Goal: Task Accomplishment & Management: Manage account settings

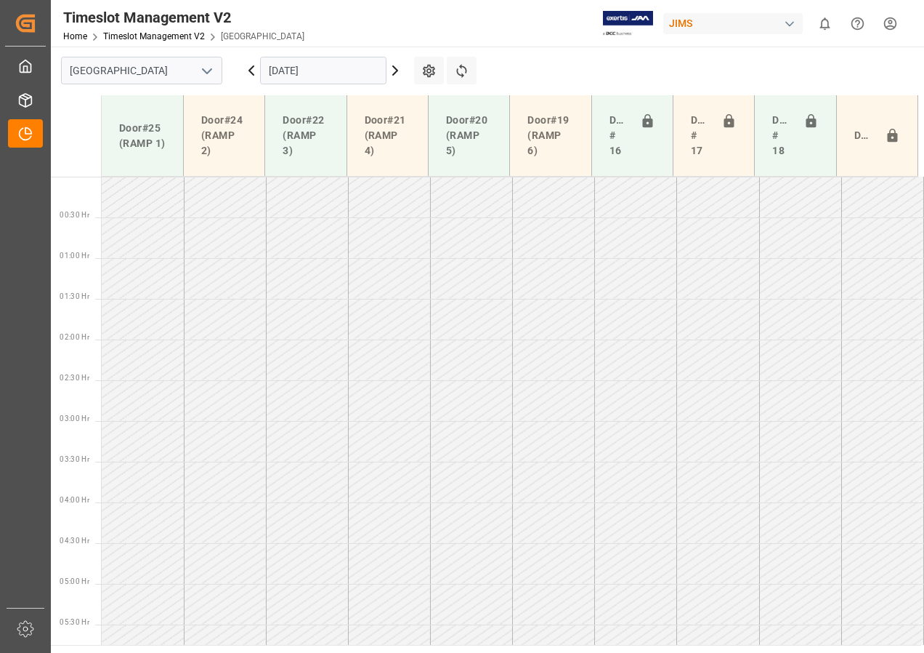
scroll to position [443, 0]
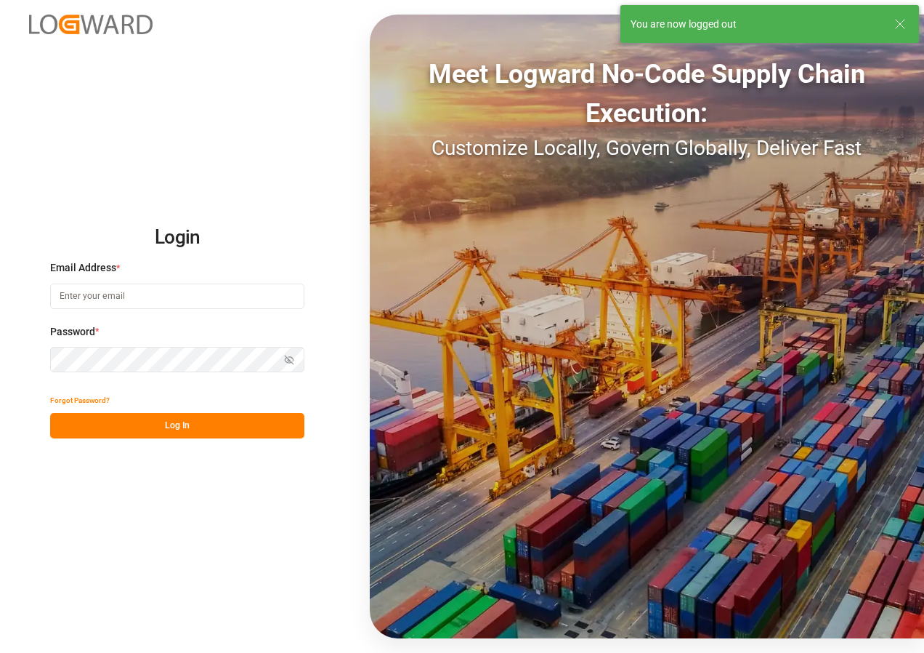
type input "[EMAIL_ADDRESS][DOMAIN_NAME]"
click at [163, 429] on button "Log In" at bounding box center [177, 425] width 254 height 25
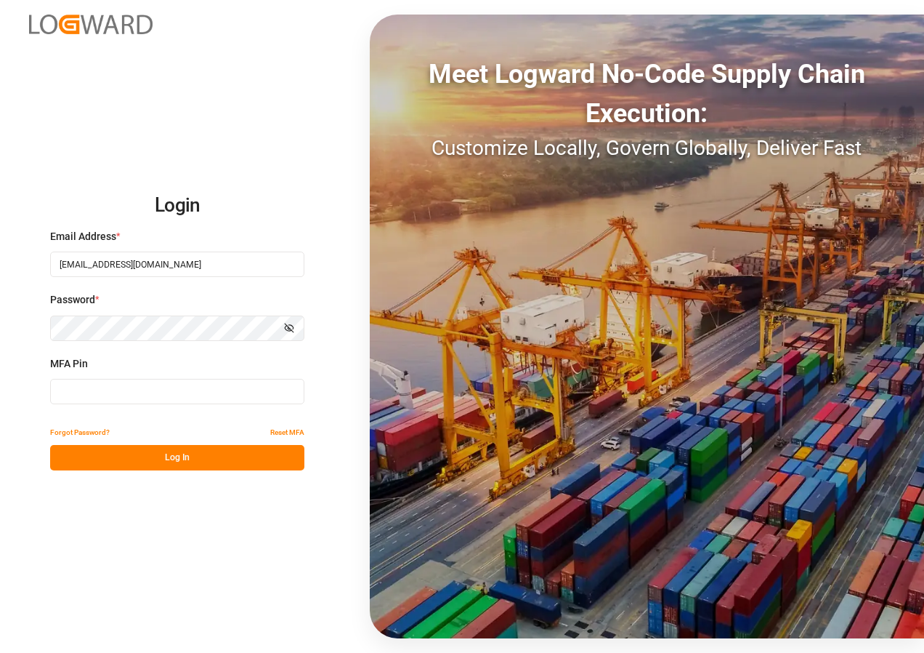
click at [102, 382] on input at bounding box center [177, 391] width 254 height 25
type input "719485"
click at [175, 457] on button "Log In" at bounding box center [177, 457] width 254 height 25
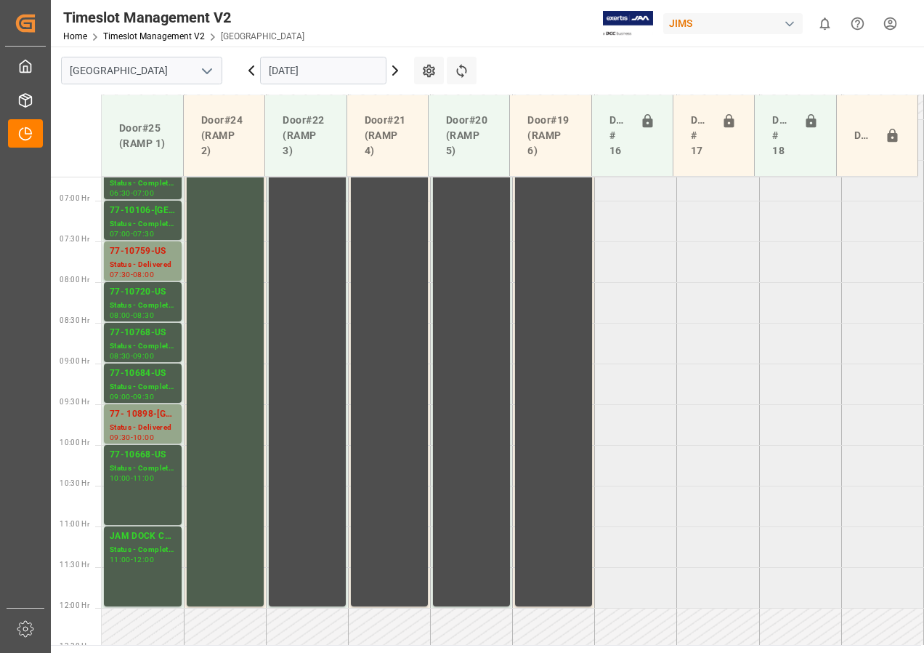
scroll to position [591, 0]
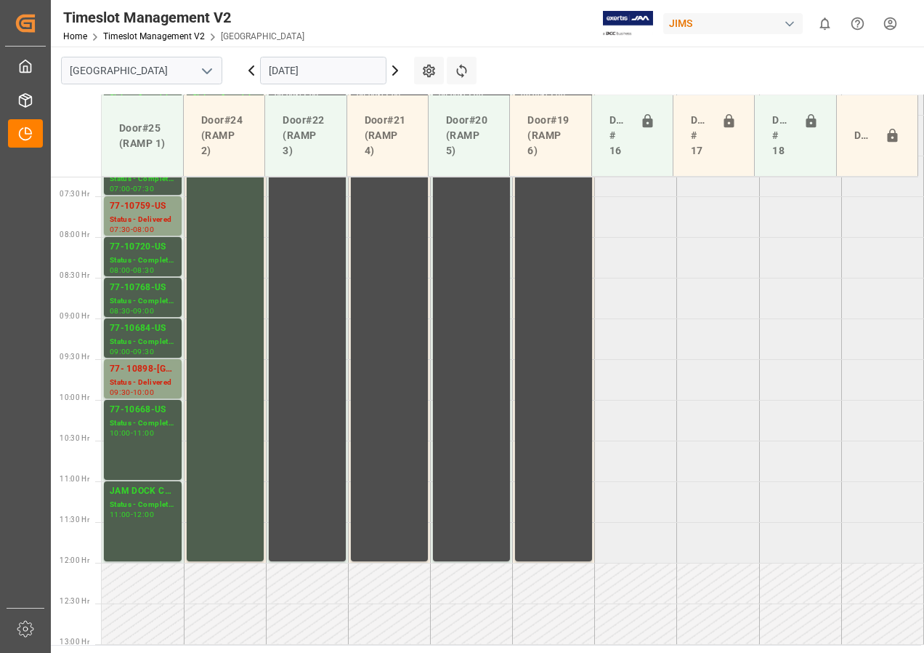
click at [391, 73] on icon at bounding box center [395, 70] width 17 height 17
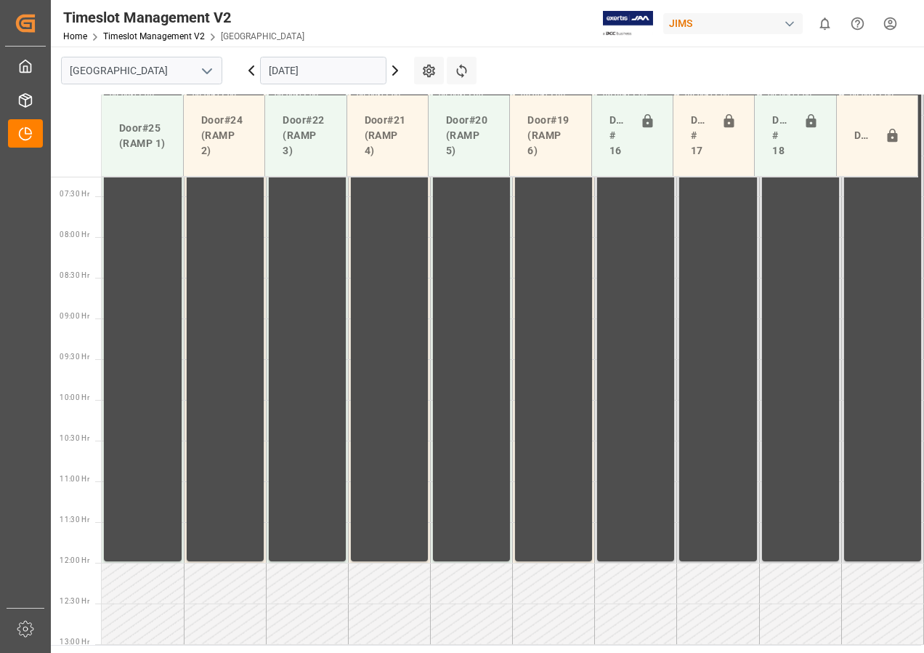
click at [377, 70] on input "[DATE]" at bounding box center [323, 71] width 126 height 28
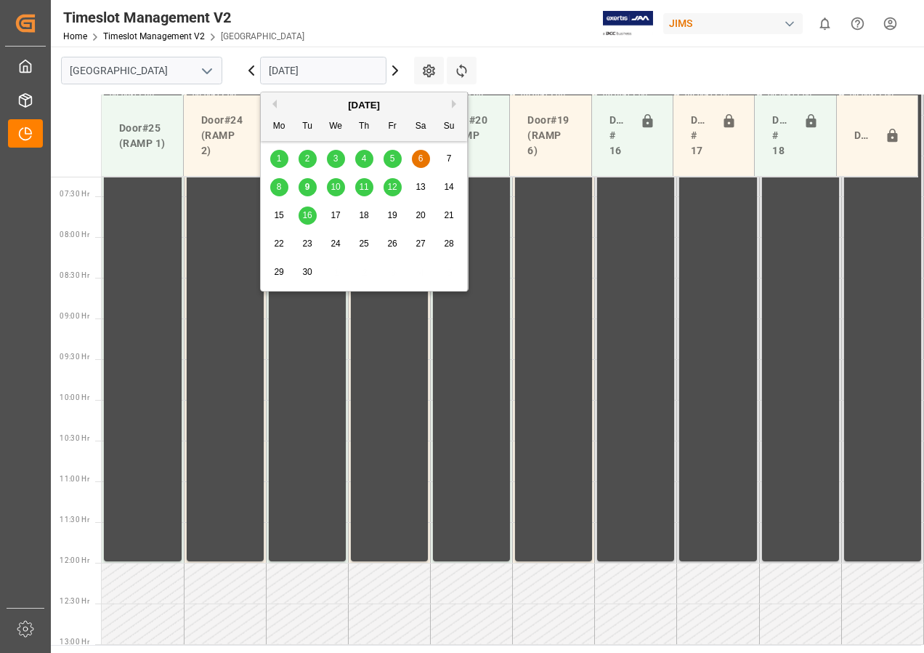
click at [309, 190] on span "9" at bounding box center [307, 187] width 5 height 10
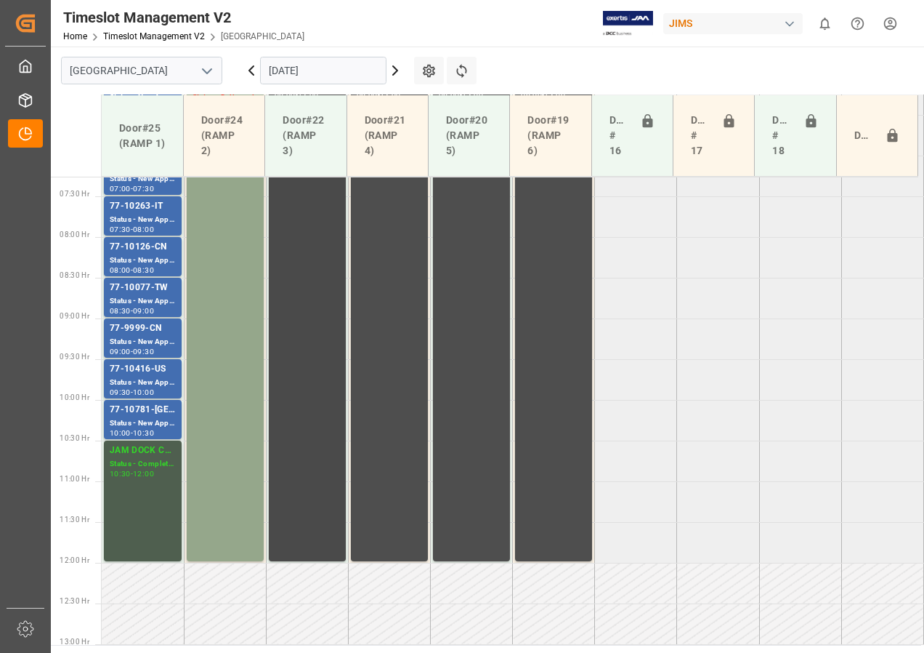
scroll to position [445, 0]
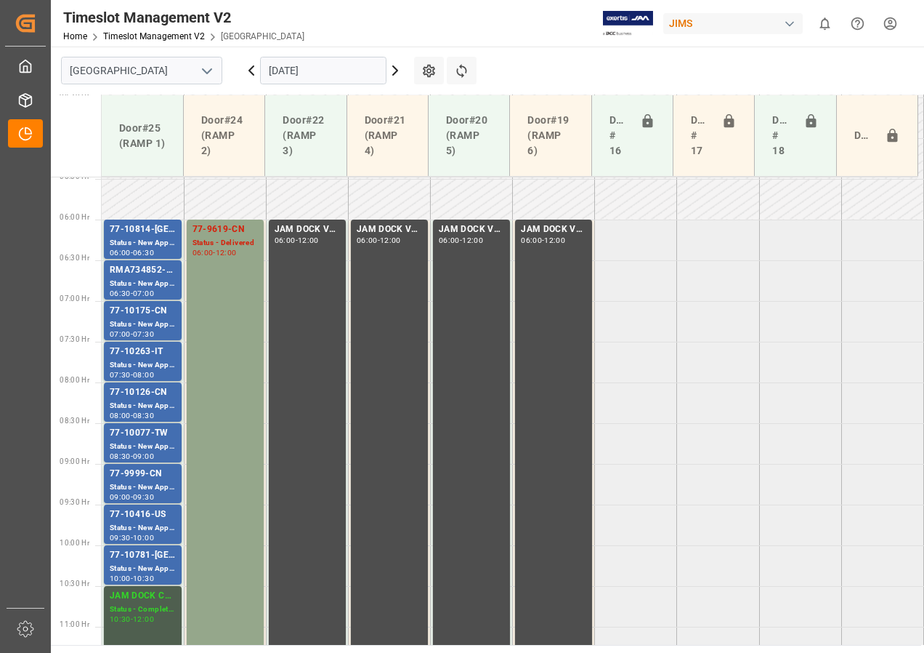
click at [376, 71] on input "[DATE]" at bounding box center [323, 71] width 126 height 28
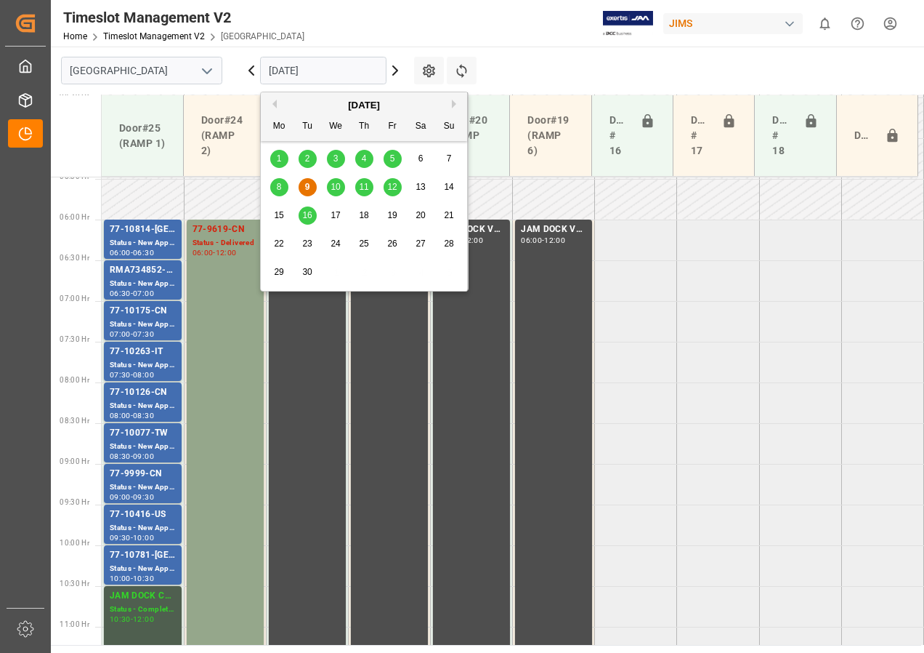
click at [331, 187] on span "10" at bounding box center [335, 187] width 9 height 10
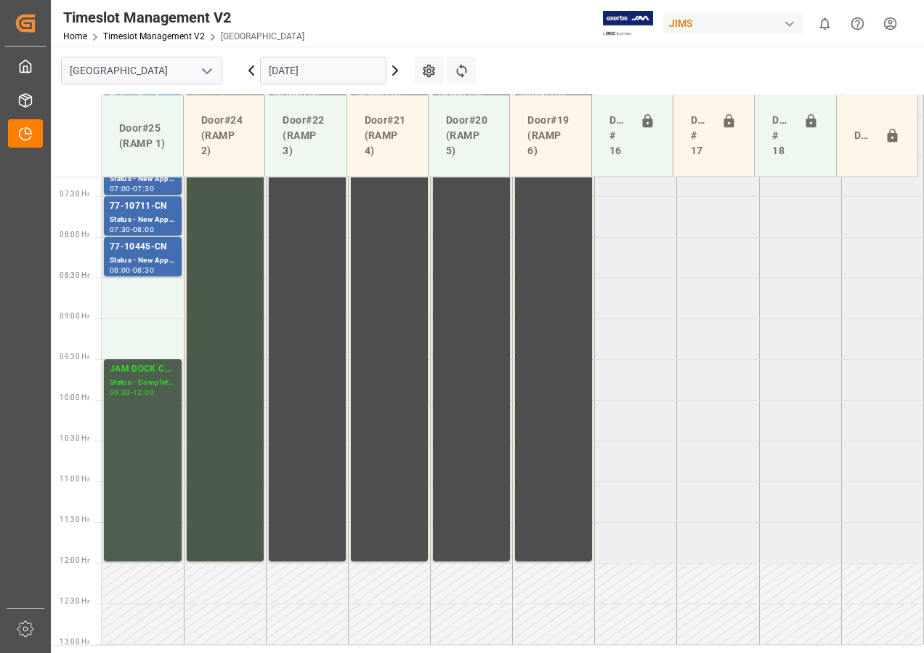
scroll to position [373, 0]
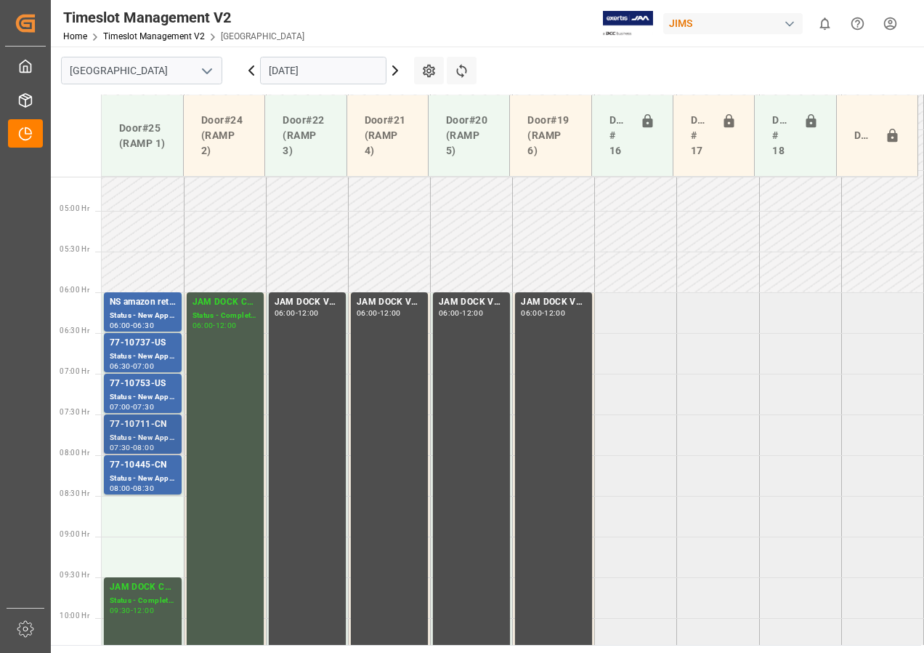
click at [139, 435] on div "Status - New Appointment" at bounding box center [143, 438] width 66 height 12
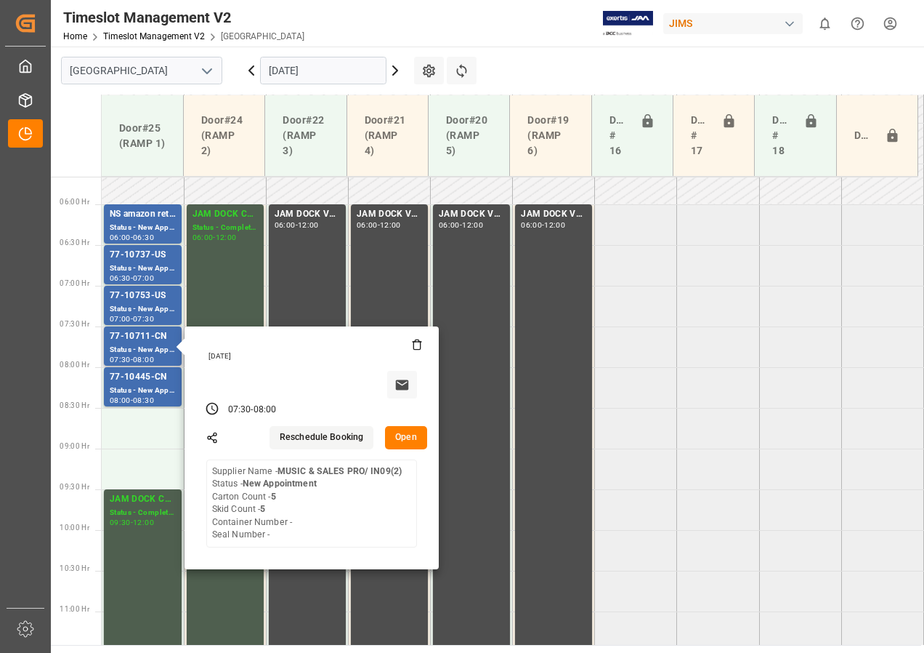
scroll to position [591, 0]
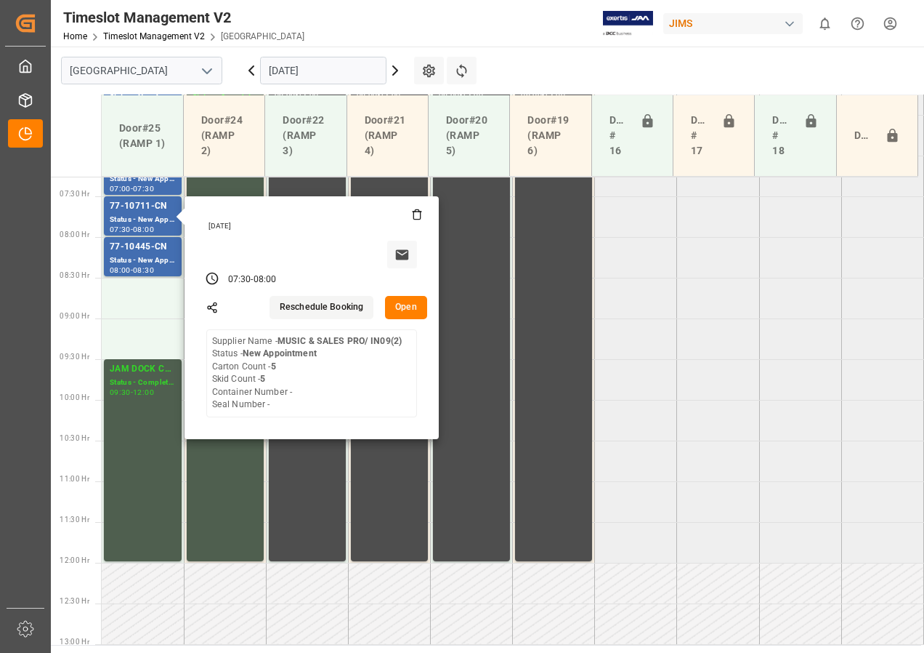
click at [689, 349] on tabel "NS amazon returns Status - New Appointment 06:00 - 06:30 JAM DOCK CONTROL Statu…" at bounding box center [513, 563] width 823 height 1954
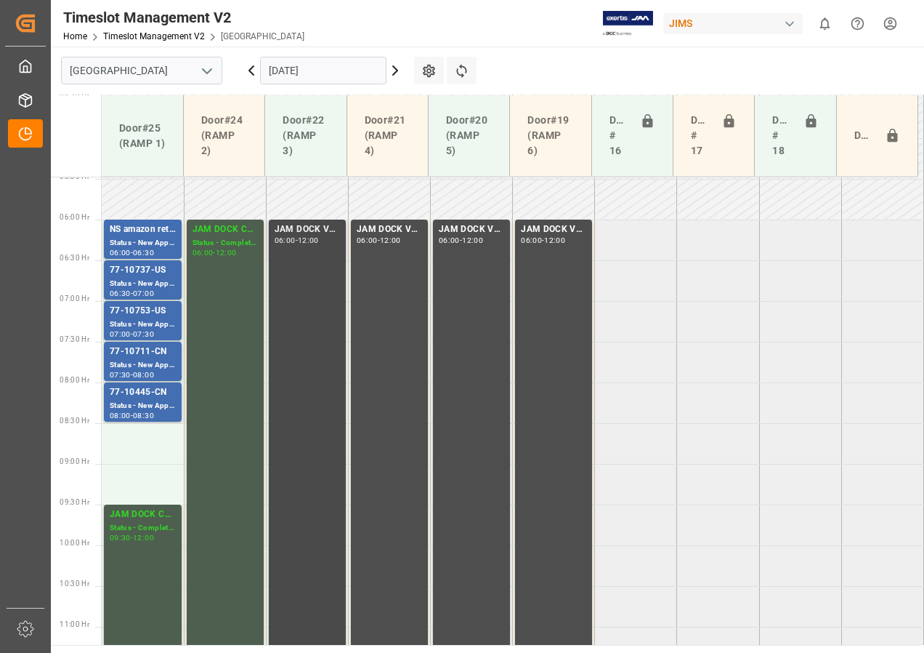
scroll to position [518, 0]
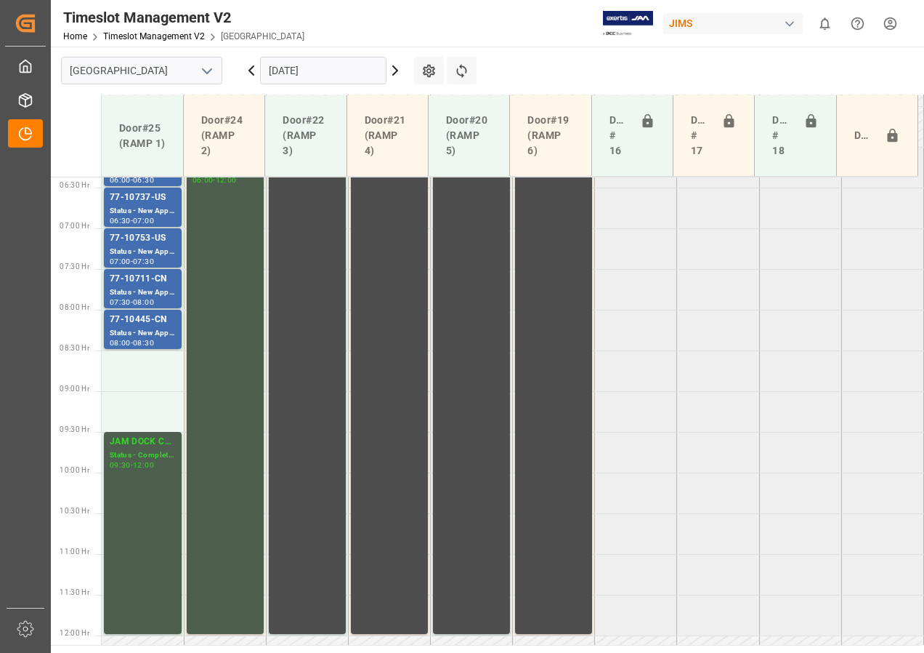
click at [357, 70] on input "[DATE]" at bounding box center [323, 71] width 126 height 28
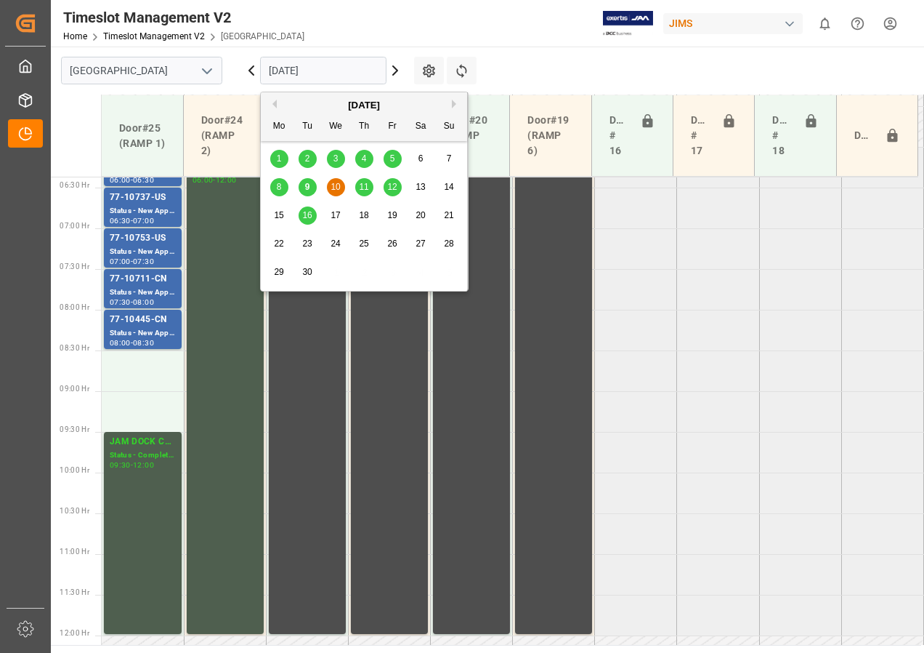
click at [369, 185] on div "11" at bounding box center [364, 187] width 18 height 17
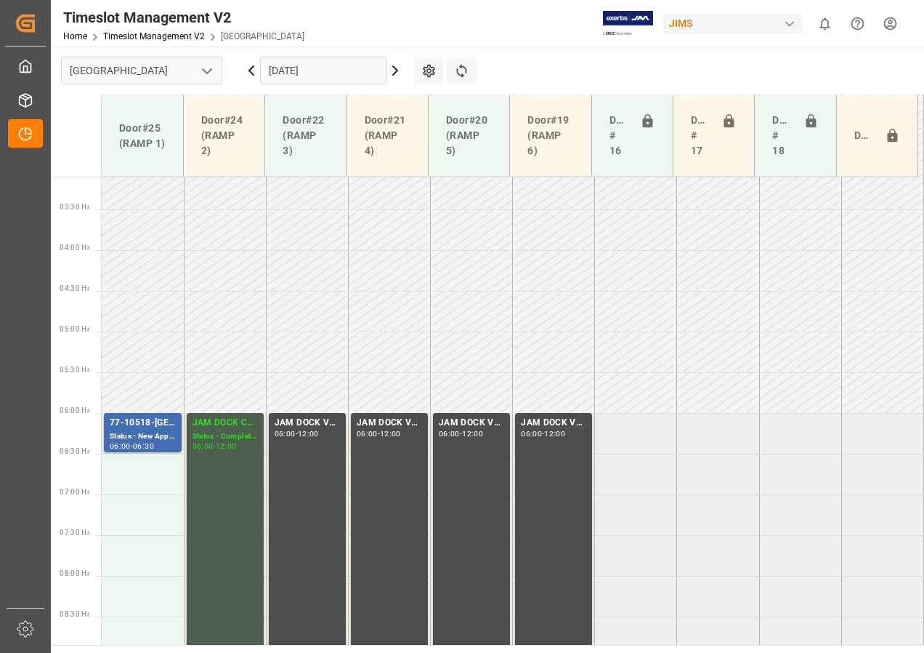
scroll to position [227, 0]
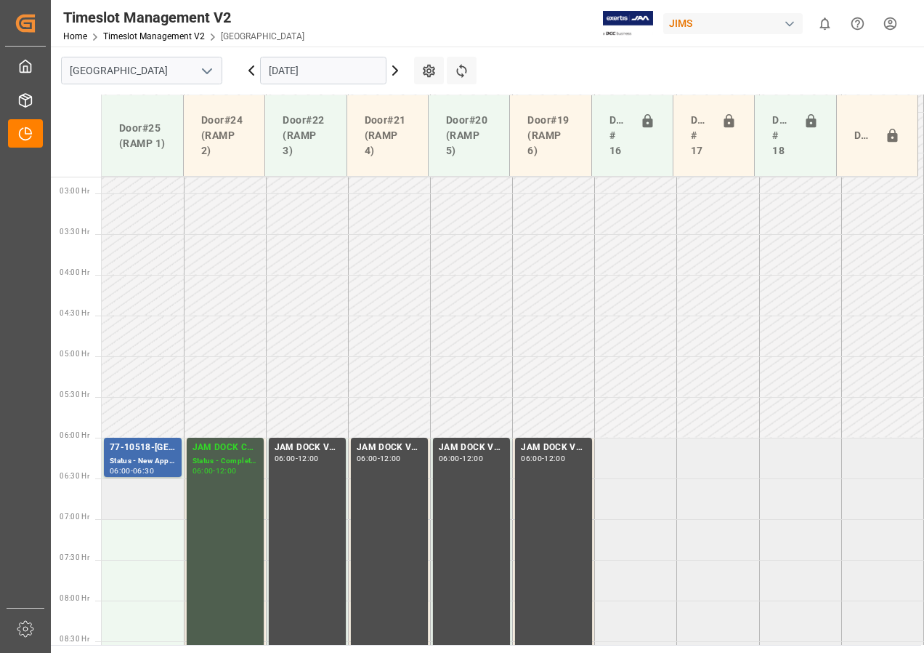
click at [137, 496] on td at bounding box center [143, 498] width 82 height 41
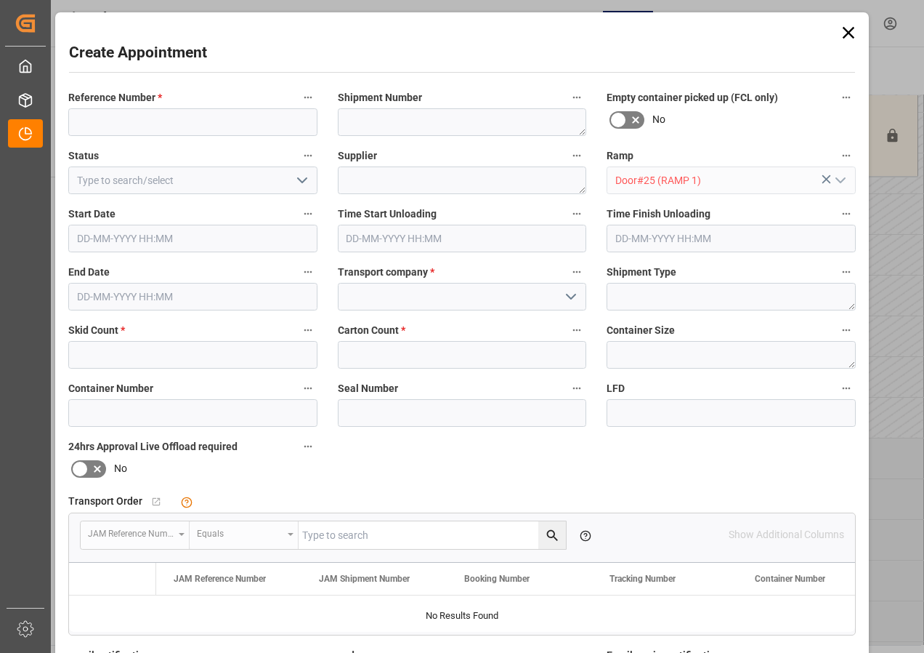
type input "[DATE] 06:30"
type input "[DATE] 07:00"
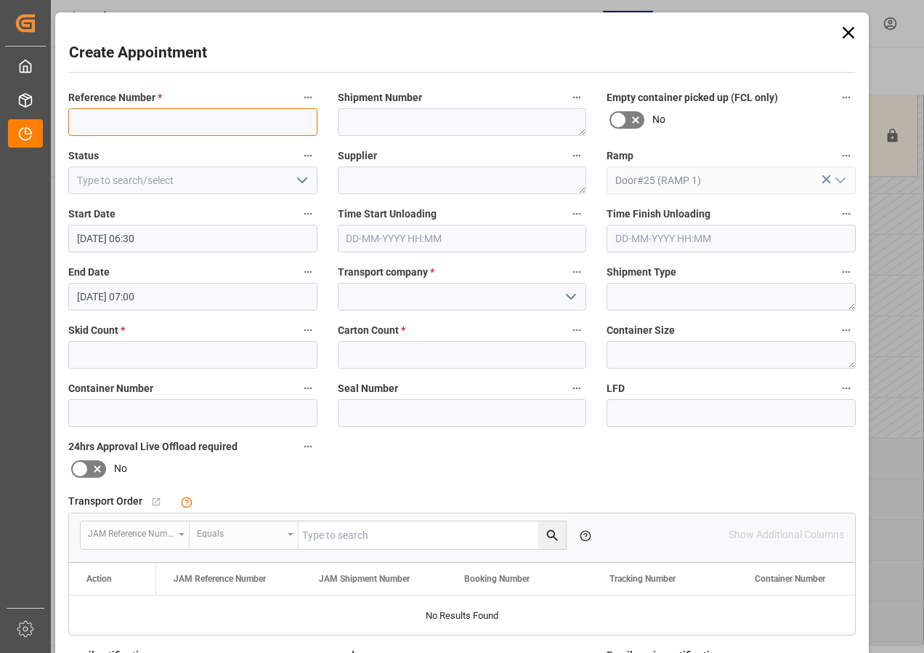
click at [118, 120] on input at bounding box center [192, 122] width 249 height 28
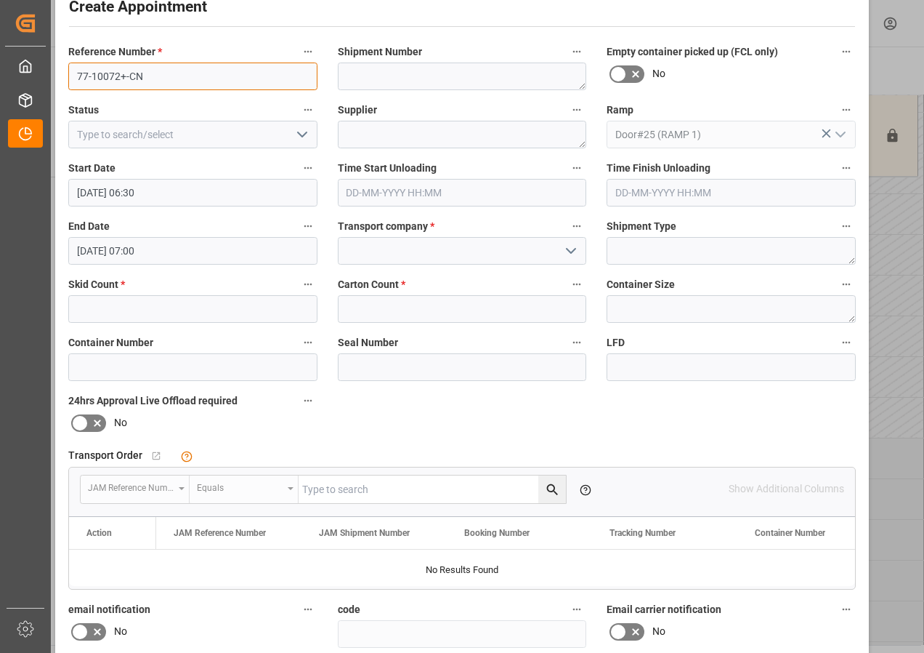
scroll to position [145, 0]
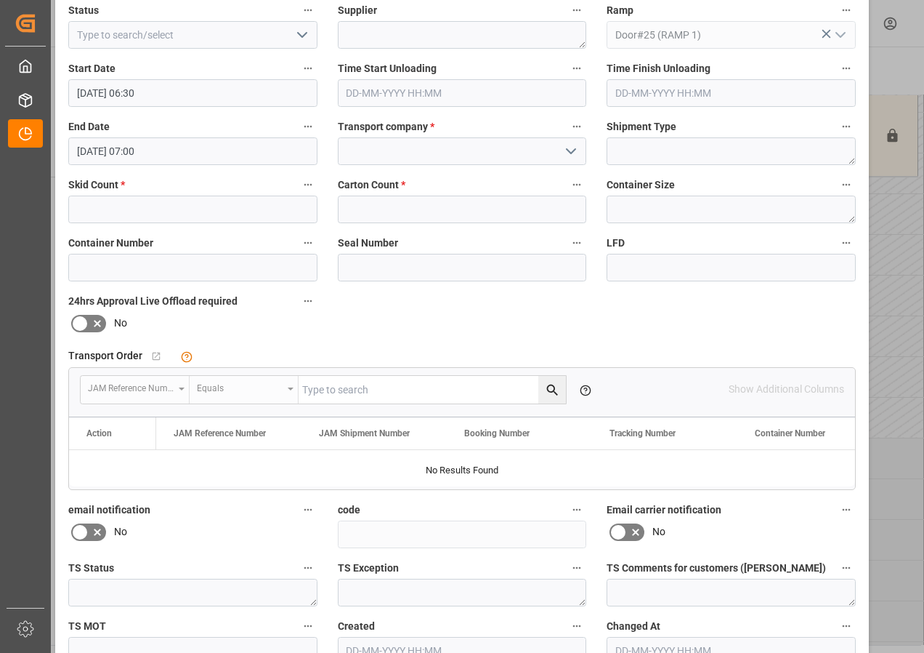
type input "77-10072+-CN"
click at [158, 208] on input "text" at bounding box center [192, 209] width 249 height 28
type input "2"
click at [372, 205] on input "text" at bounding box center [462, 209] width 249 height 28
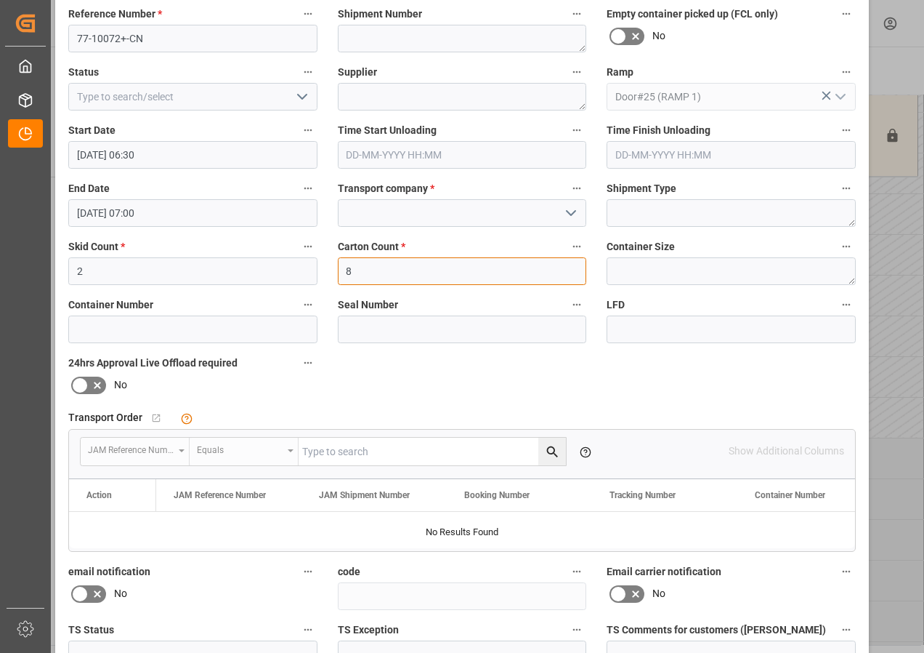
scroll to position [0, 0]
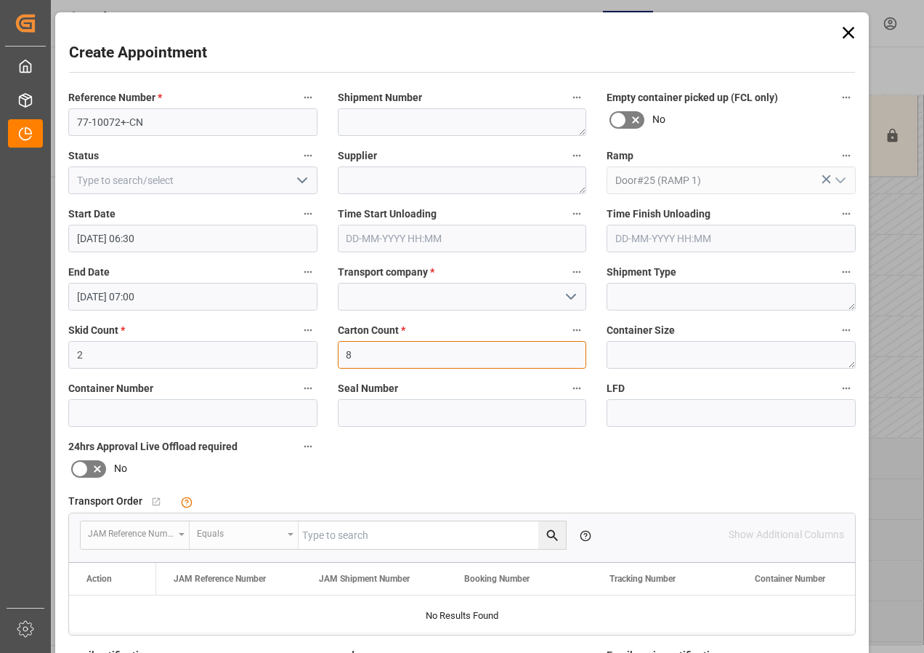
type input "8"
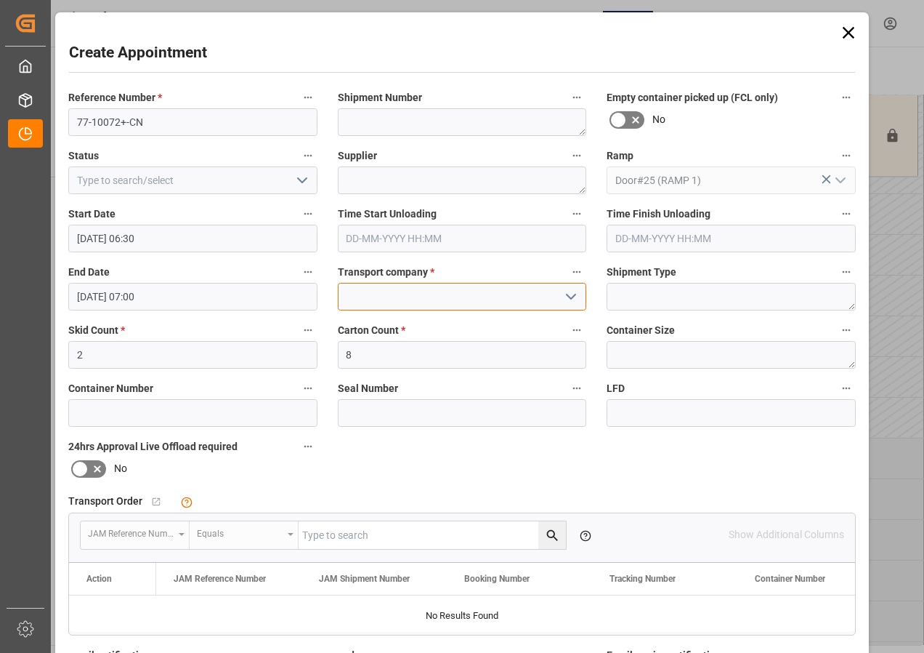
click at [419, 299] on input at bounding box center [462, 297] width 249 height 28
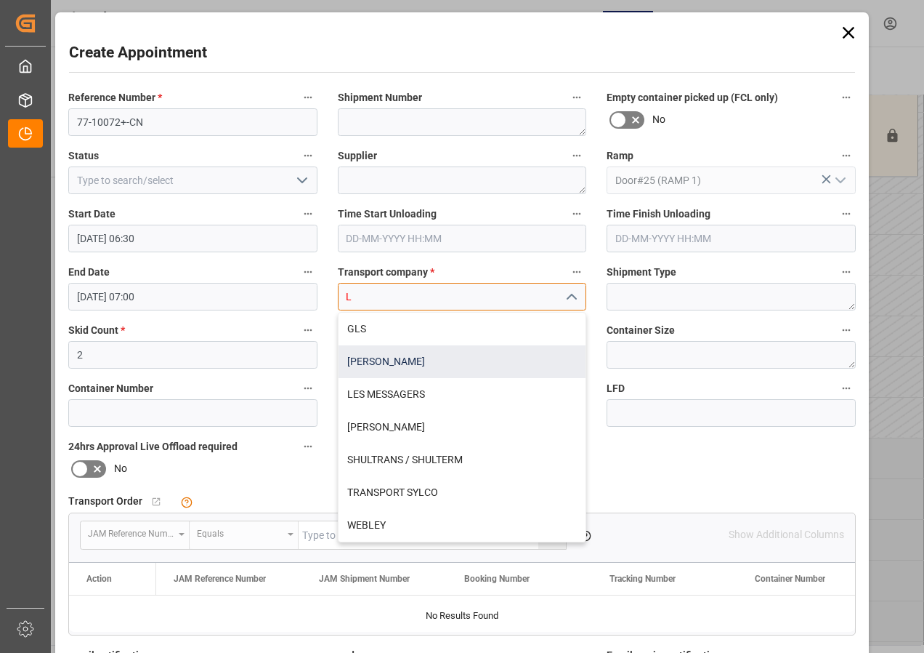
click at [367, 364] on div "[PERSON_NAME]" at bounding box center [463, 361] width 248 height 33
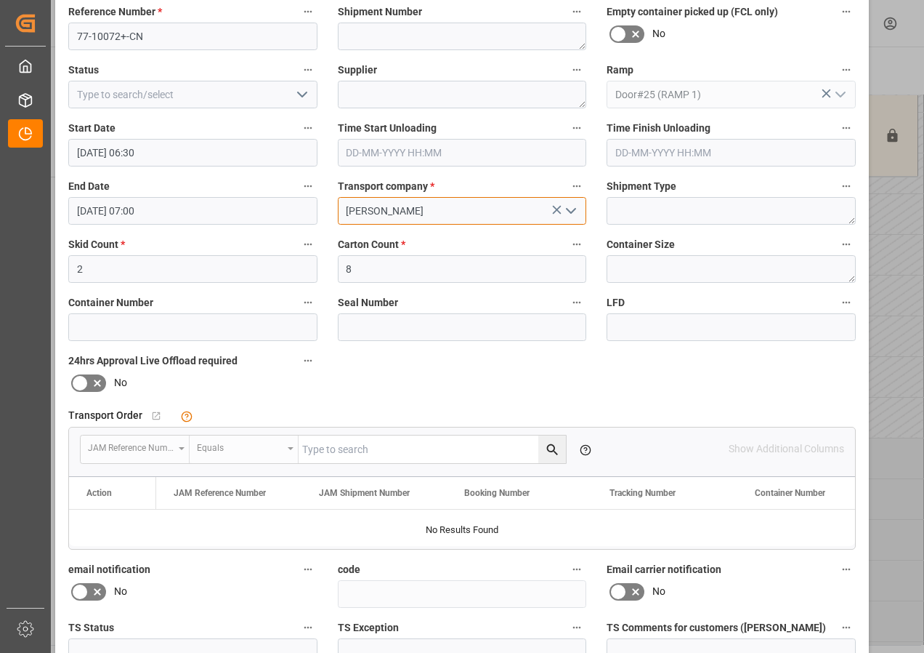
scroll to position [231, 0]
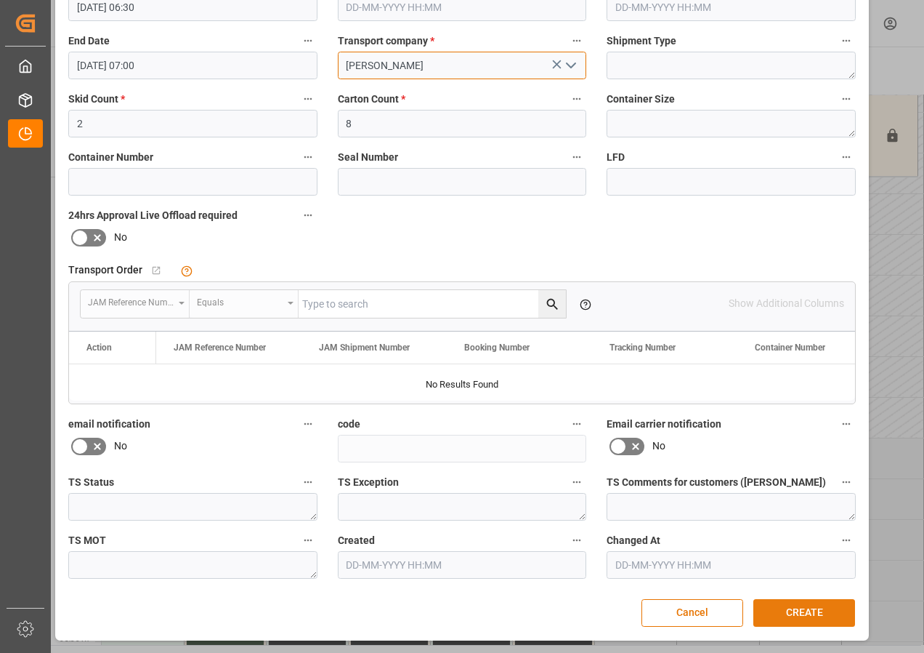
type input "[PERSON_NAME]"
click at [773, 610] on button "CREATE" at bounding box center [805, 613] width 102 height 28
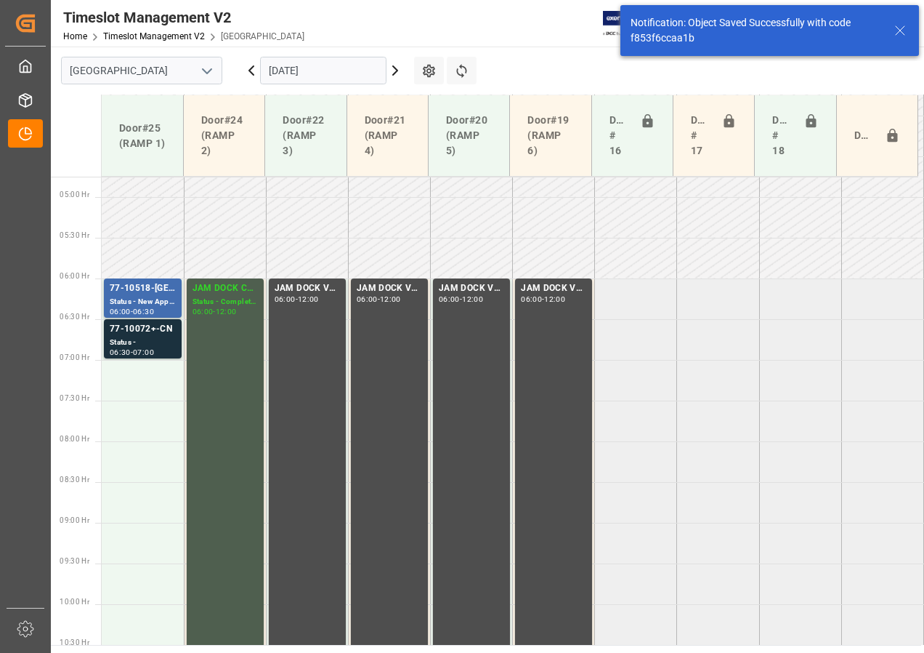
scroll to position [428, 0]
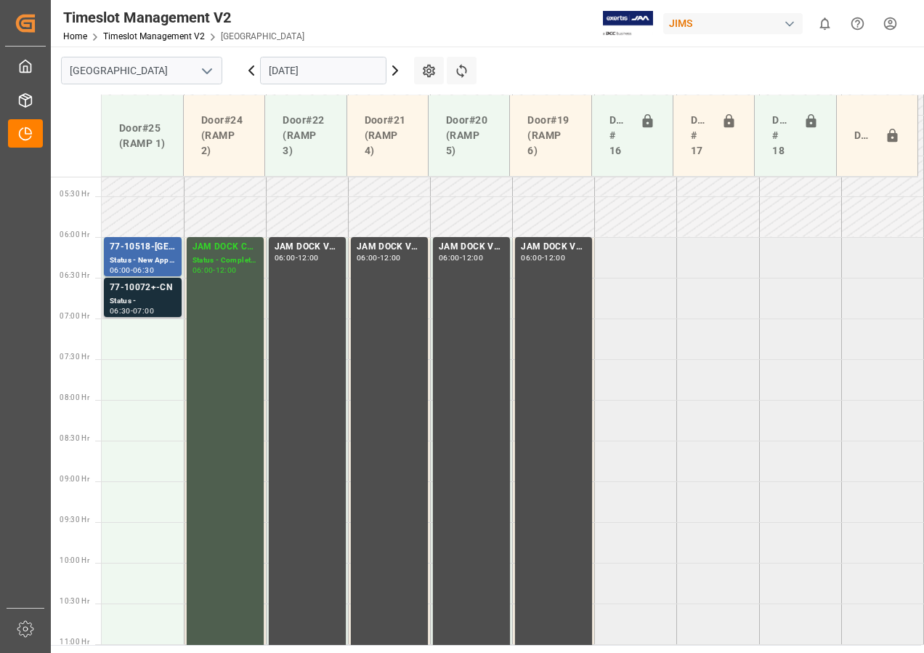
click at [140, 288] on div "77-10072+-CN" at bounding box center [143, 287] width 66 height 15
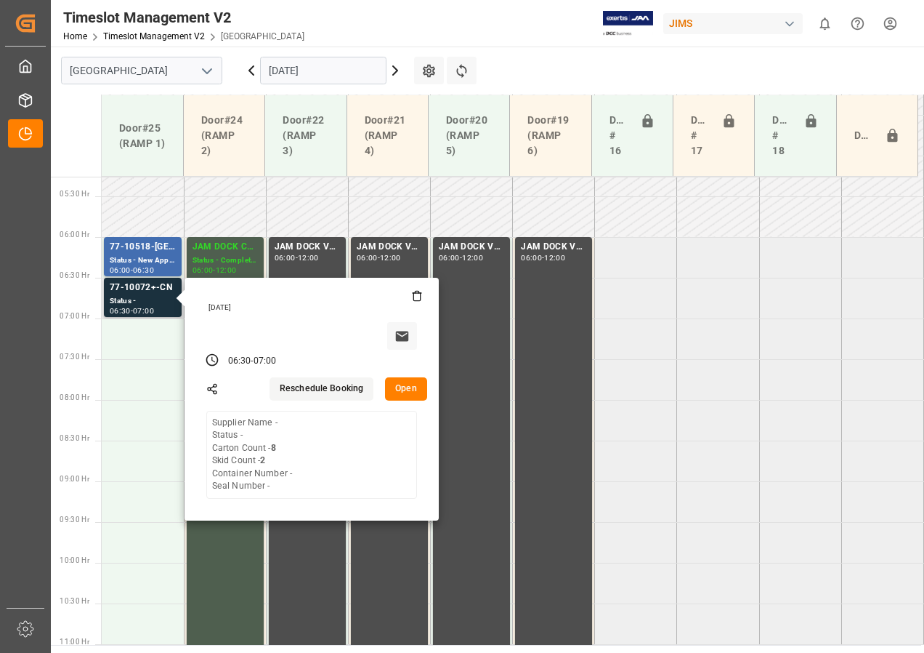
click at [407, 391] on button "Open" at bounding box center [406, 388] width 42 height 23
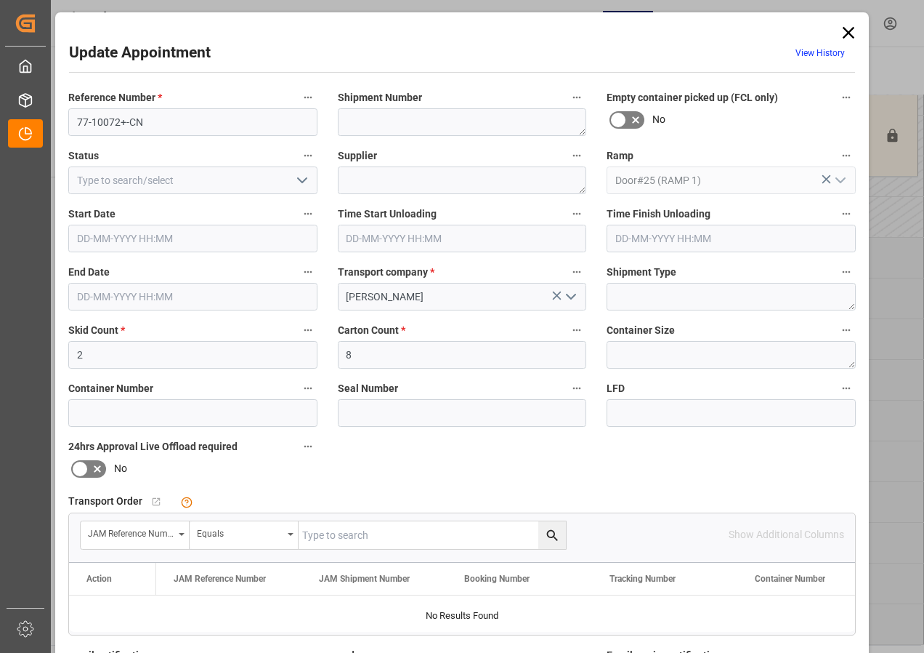
type input "[DATE] 06:30"
type input "[DATE] 07:00"
type input "[DATE] 12:23"
click at [120, 120] on input "77-10072+-CN" at bounding box center [192, 122] width 249 height 28
type input "77-10072-CN"
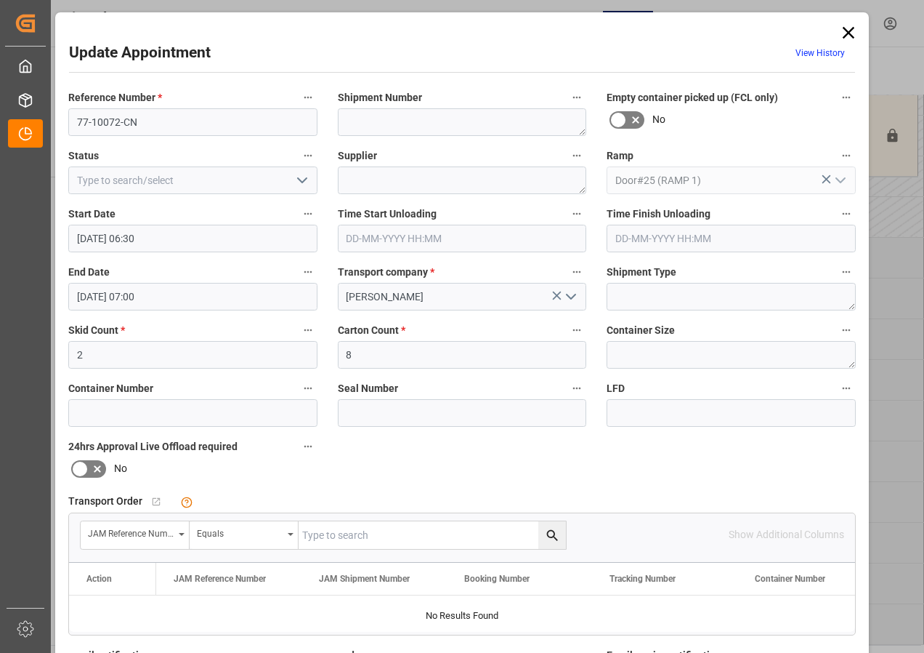
click at [333, 534] on input "text" at bounding box center [432, 535] width 267 height 28
click at [323, 537] on input "77-1072-CN" at bounding box center [432, 535] width 267 height 28
type input "77-10072-CN"
click at [547, 530] on icon "search button" at bounding box center [551, 534] width 11 height 11
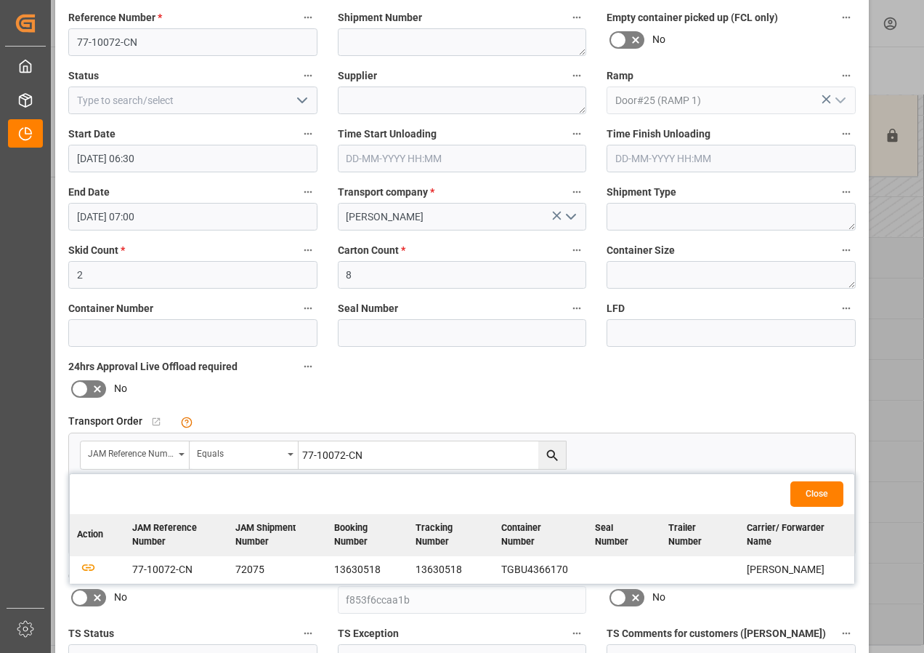
scroll to position [145, 0]
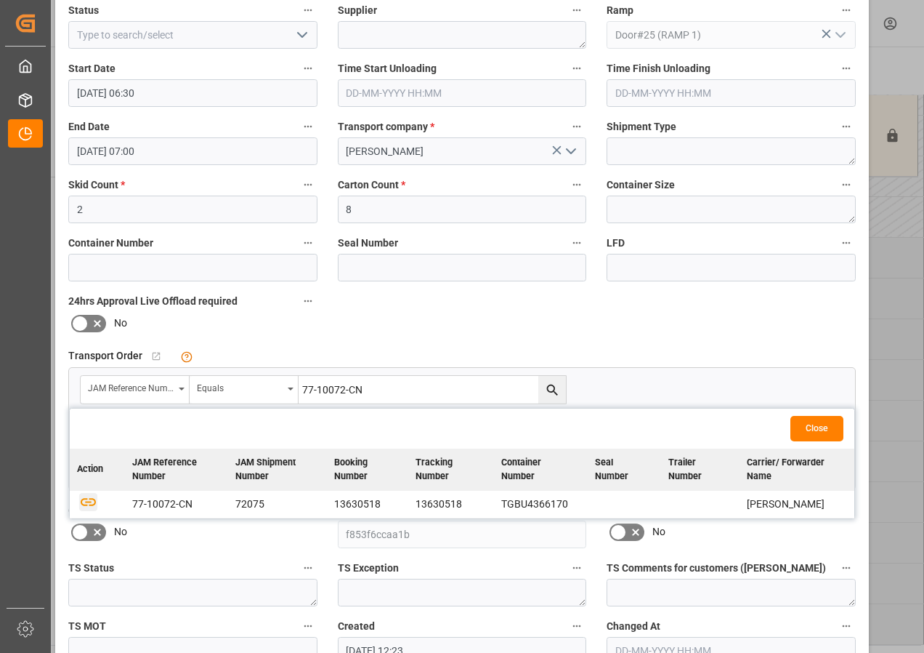
click at [89, 503] on icon "button" at bounding box center [88, 501] width 18 height 18
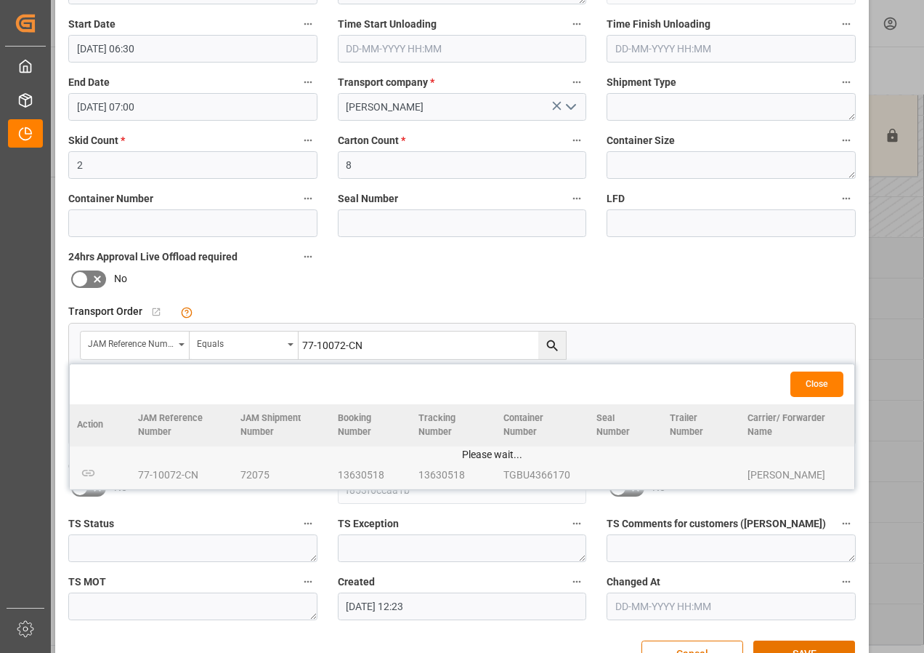
scroll to position [231, 0]
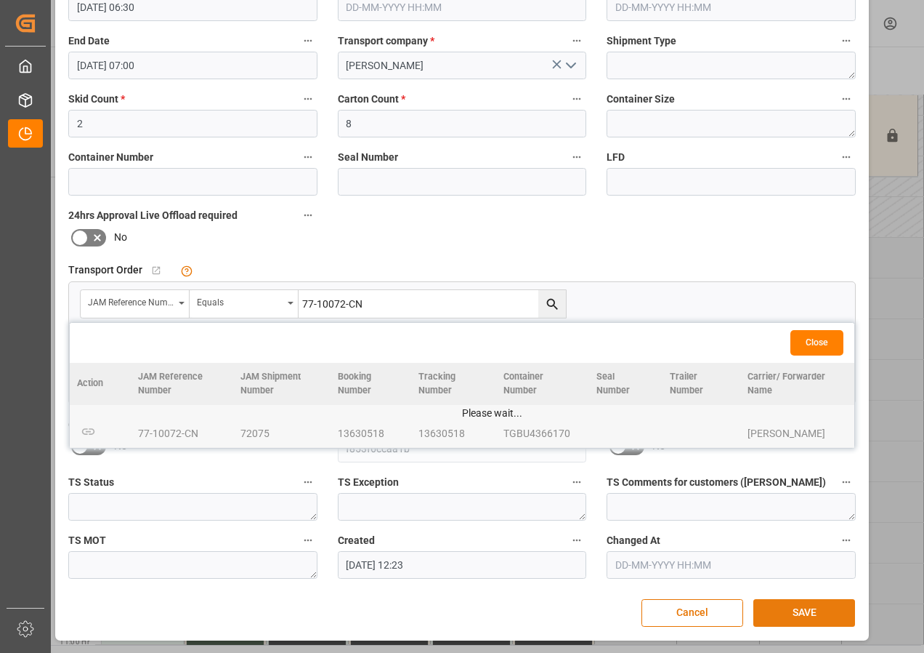
click at [814, 610] on button "SAVE" at bounding box center [805, 613] width 102 height 28
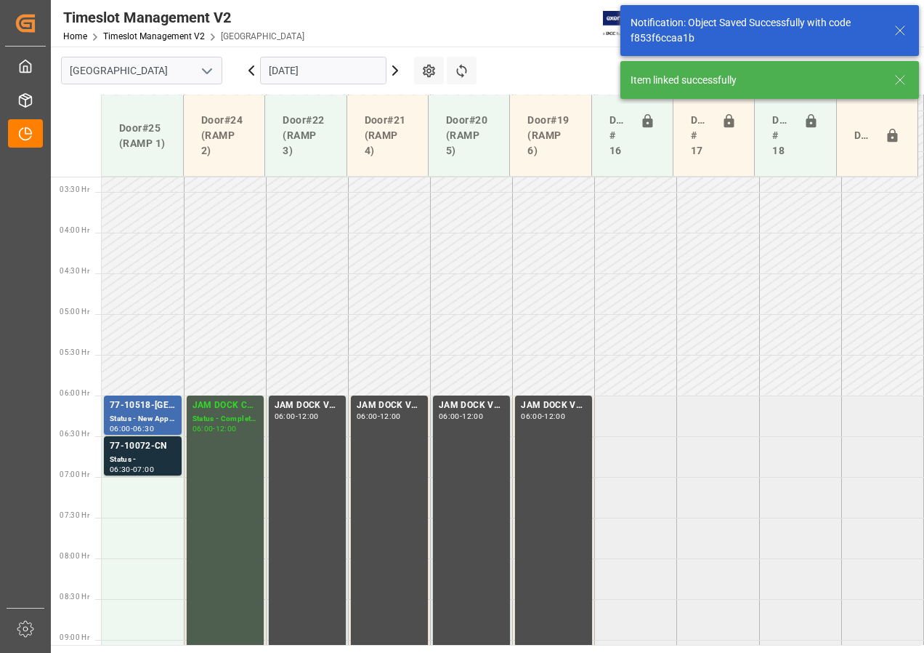
scroll to position [428, 0]
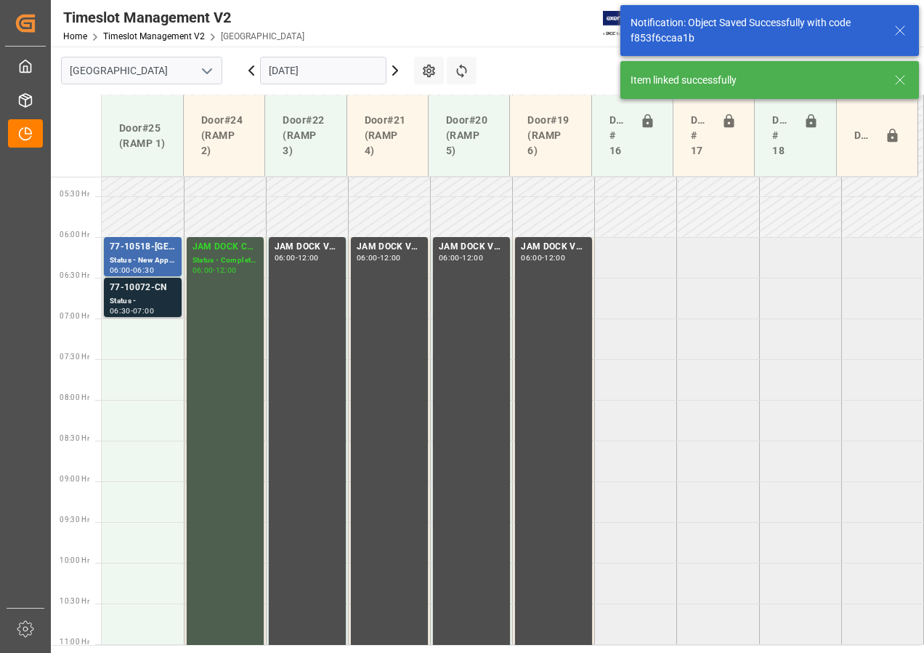
click at [163, 291] on div "77-10072-CN" at bounding box center [143, 287] width 66 height 15
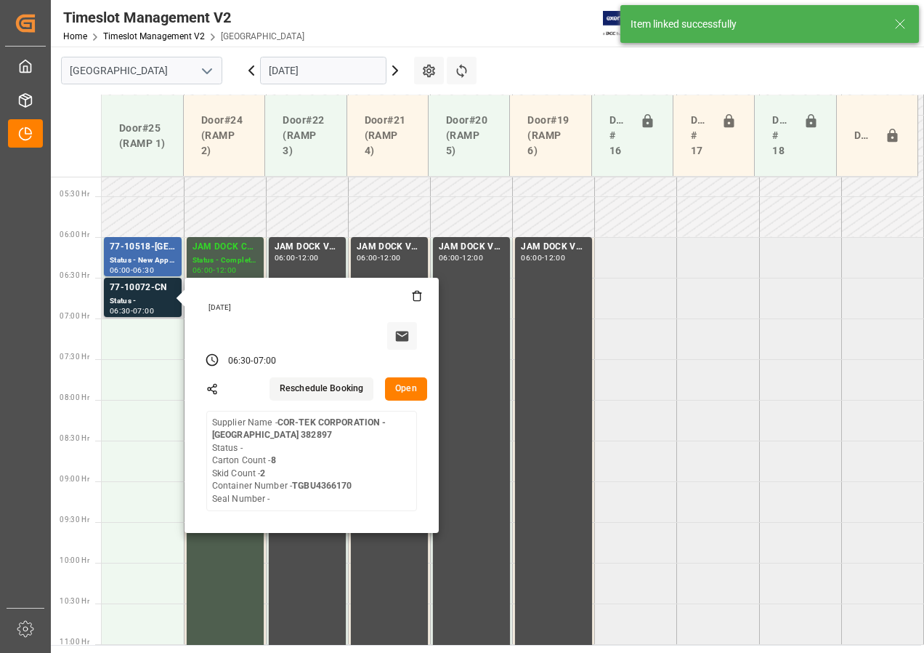
click at [413, 391] on button "Open" at bounding box center [406, 388] width 42 height 23
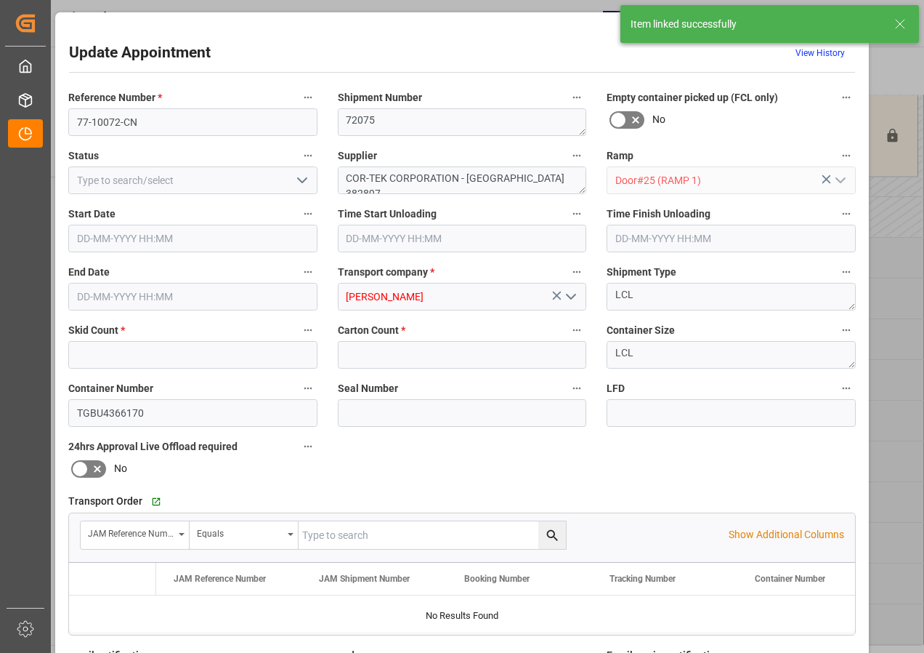
type input "2"
type input "8"
type input "[DATE] 06:30"
type input "[DATE] 07:00"
type input "[DATE] 12:23"
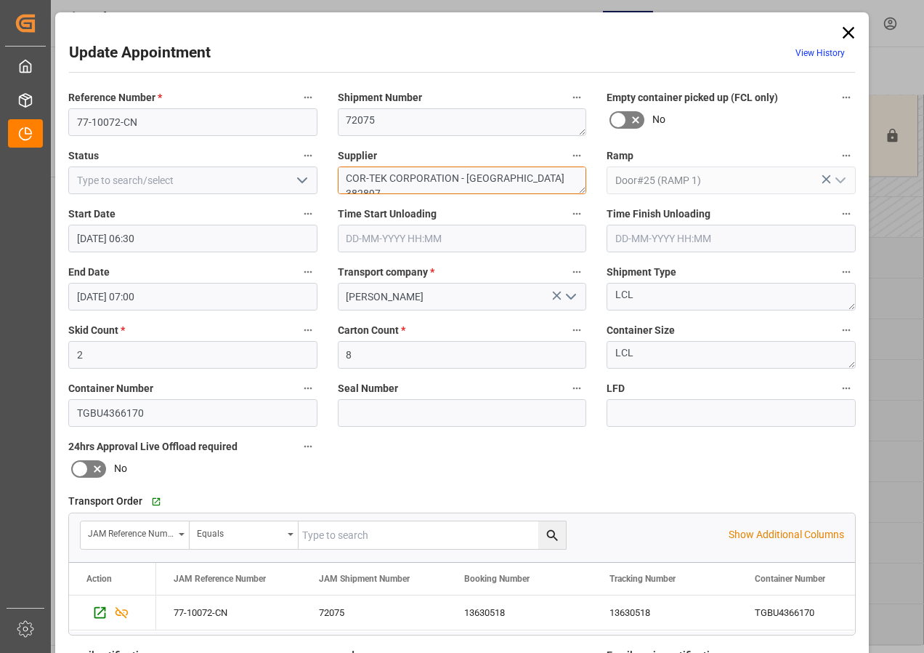
drag, startPoint x: 389, startPoint y: 177, endPoint x: 593, endPoint y: 173, distance: 204.2
click at [589, 177] on div "Supplier COR-TEK CORPORATION - [GEOGRAPHIC_DATA] 382897" at bounding box center [463, 170] width 270 height 58
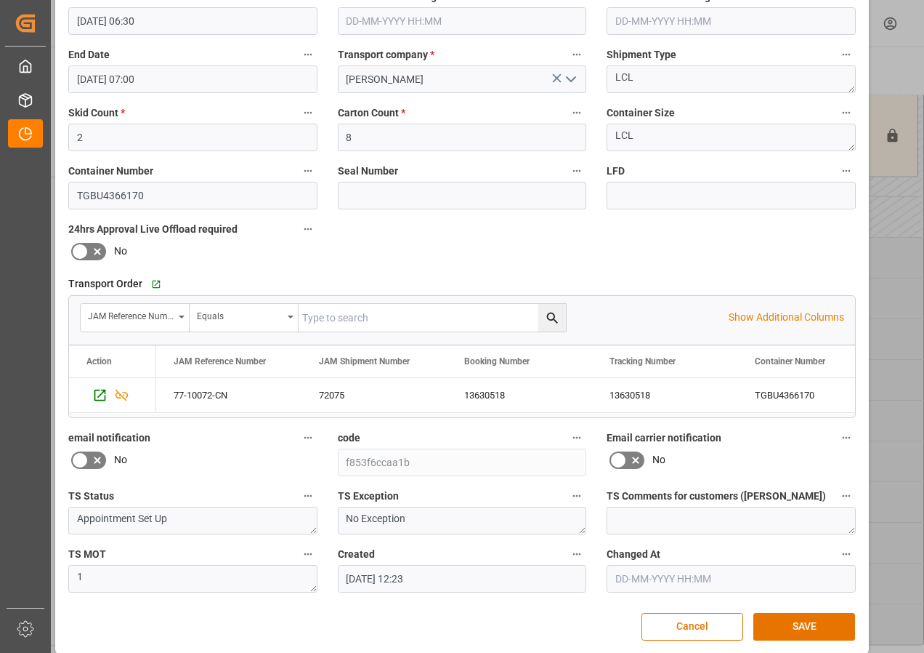
scroll to position [218, 0]
type textarea "COR-TEK IN02(6)"
click at [793, 623] on button "SAVE" at bounding box center [805, 626] width 102 height 28
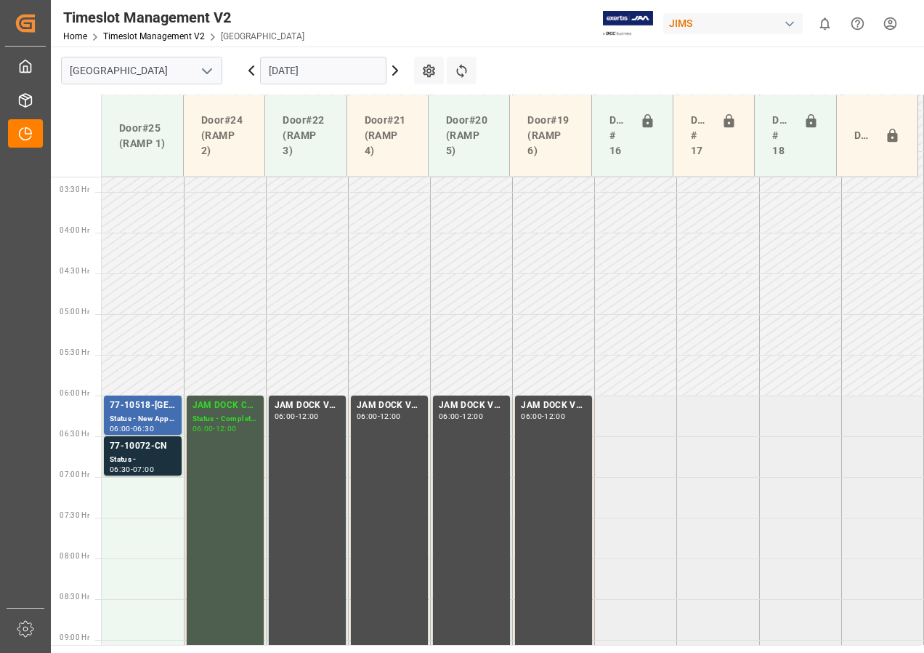
scroll to position [428, 0]
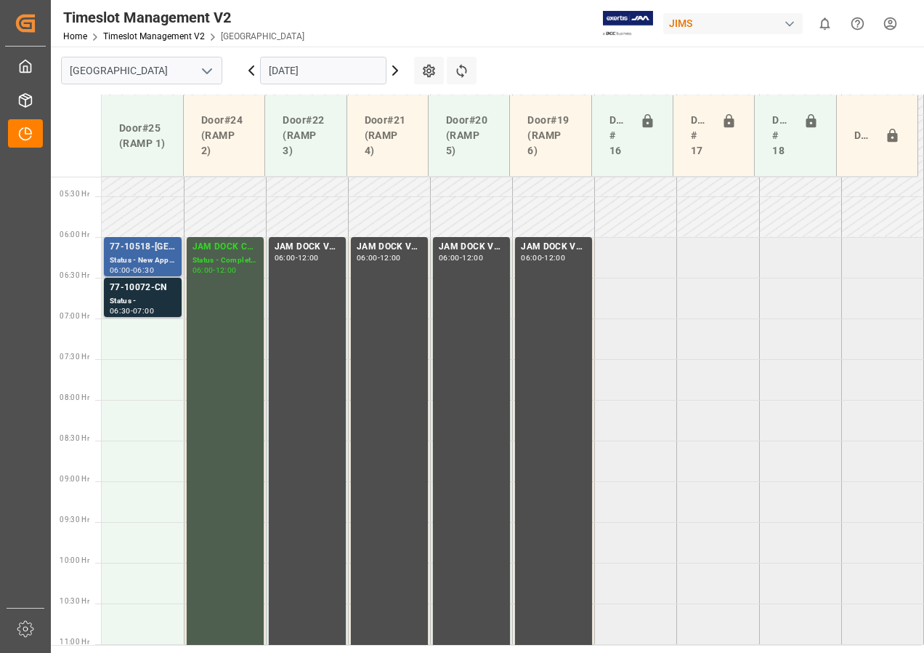
click at [163, 243] on div "77-10518-[GEOGRAPHIC_DATA]" at bounding box center [143, 247] width 66 height 15
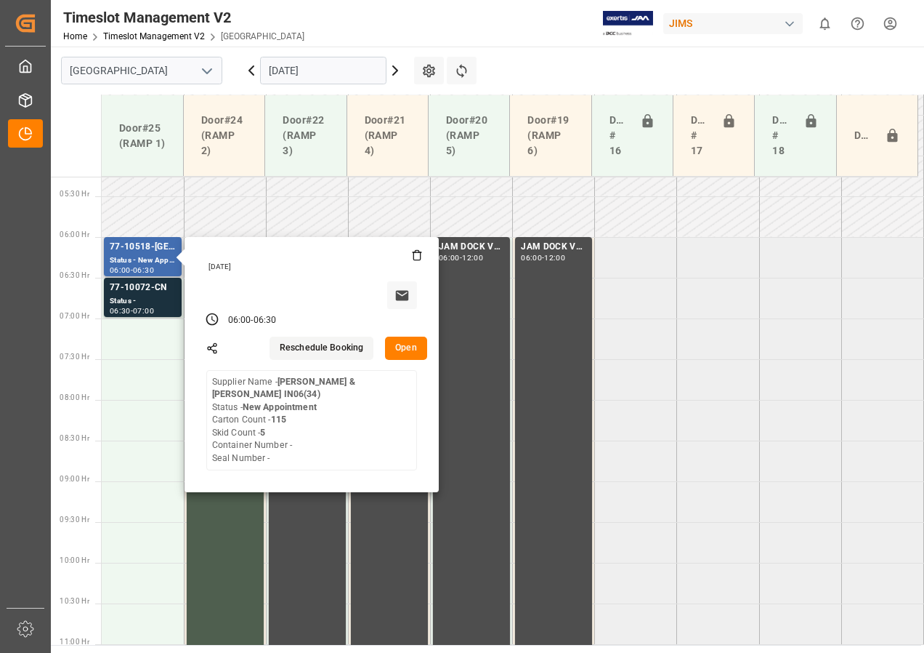
click at [408, 350] on button "Open" at bounding box center [406, 347] width 42 height 23
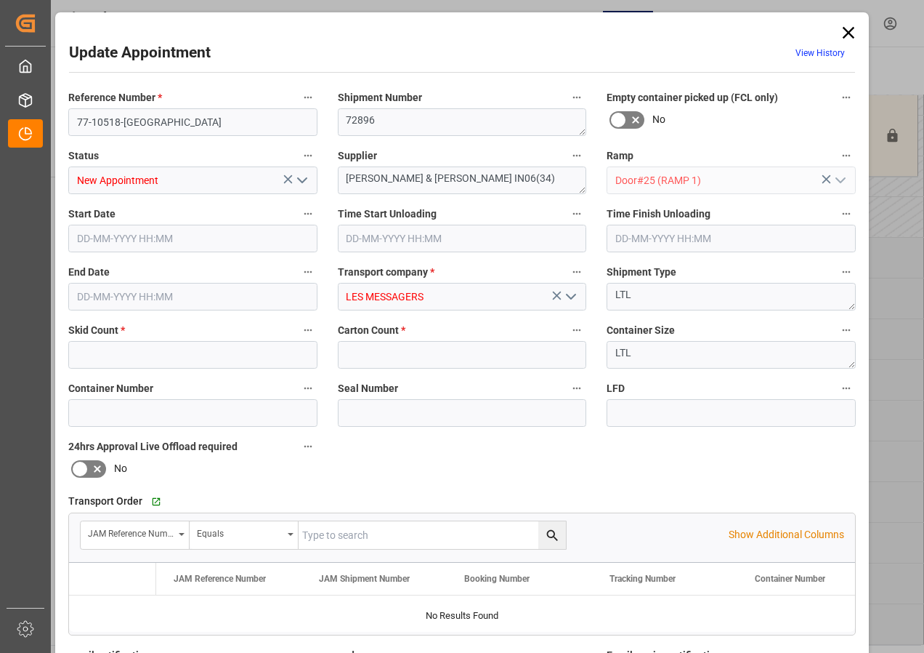
type input "5"
type input "115"
type input "[DATE] 06:00"
type input "[DATE] 06:30"
type input "[DATE] 22:33"
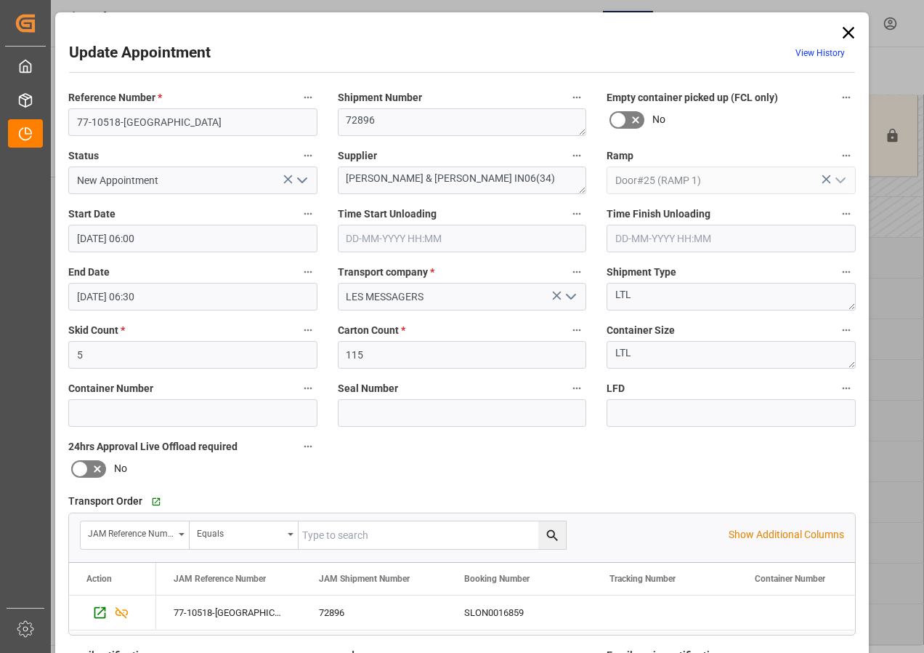
drag, startPoint x: 842, startPoint y: 31, endPoint x: 589, endPoint y: 154, distance: 282.1
click at [842, 31] on icon at bounding box center [849, 33] width 20 height 20
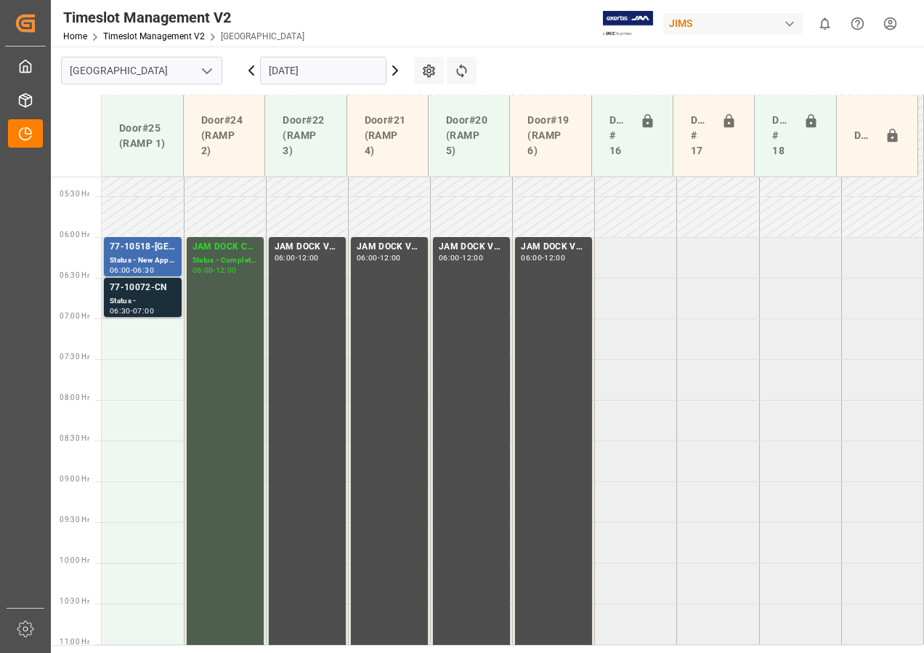
click at [125, 298] on div "Status -" at bounding box center [143, 301] width 66 height 12
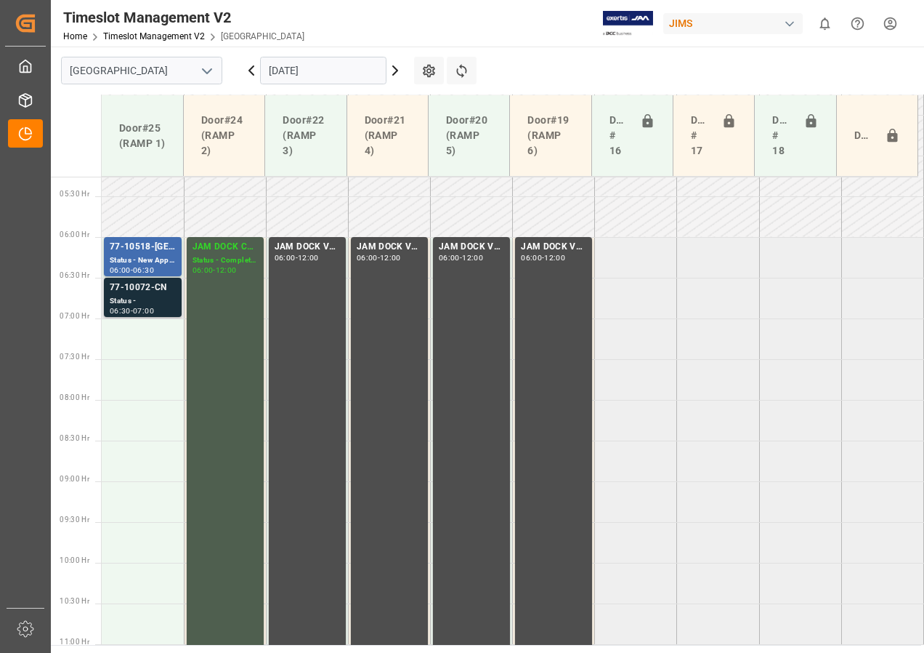
click at [148, 285] on div "77-10072-CN" at bounding box center [143, 287] width 66 height 15
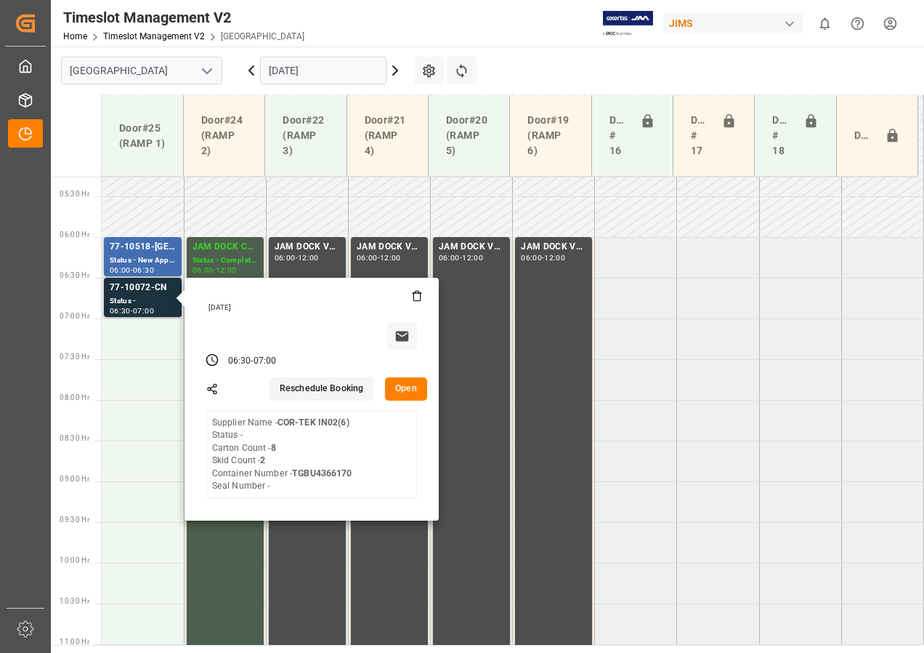
click at [403, 389] on button "Open" at bounding box center [406, 388] width 42 height 23
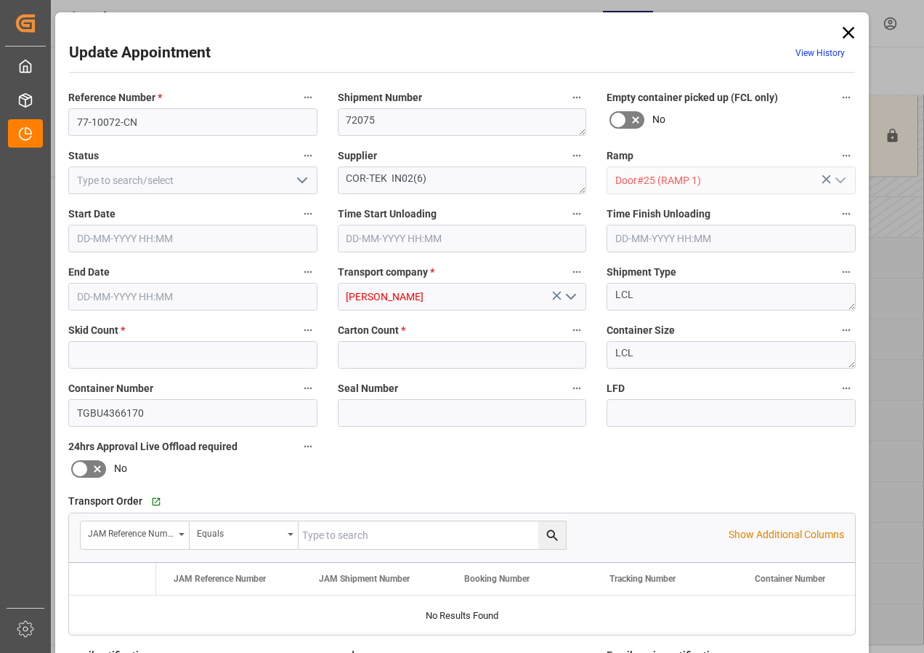
type input "2"
type input "8"
type input "[DATE] 06:30"
type input "[DATE] 07:00"
type input "[DATE] 12:23"
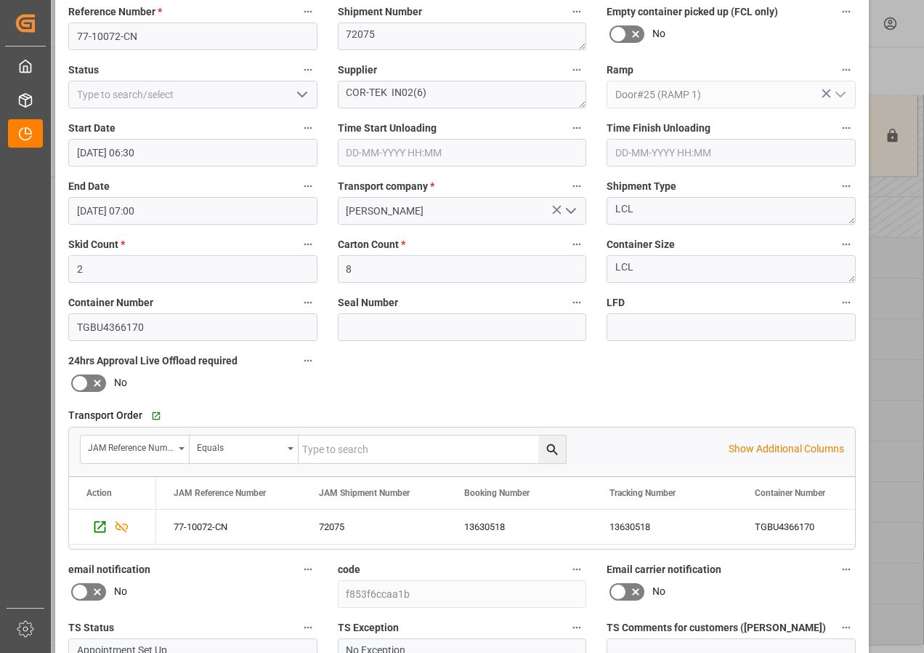
scroll to position [0, 0]
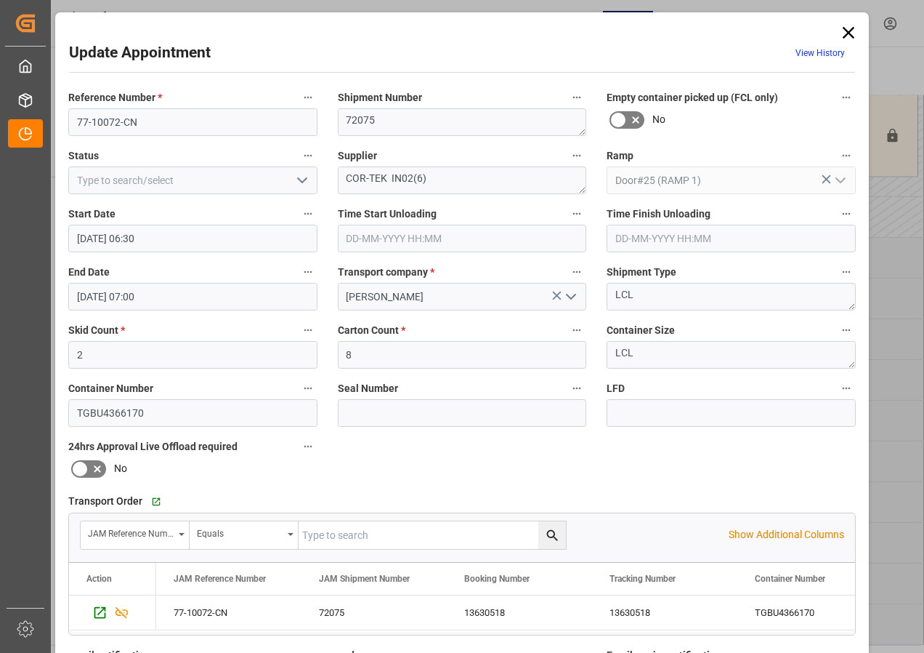
click at [304, 186] on icon "open menu" at bounding box center [302, 179] width 17 height 17
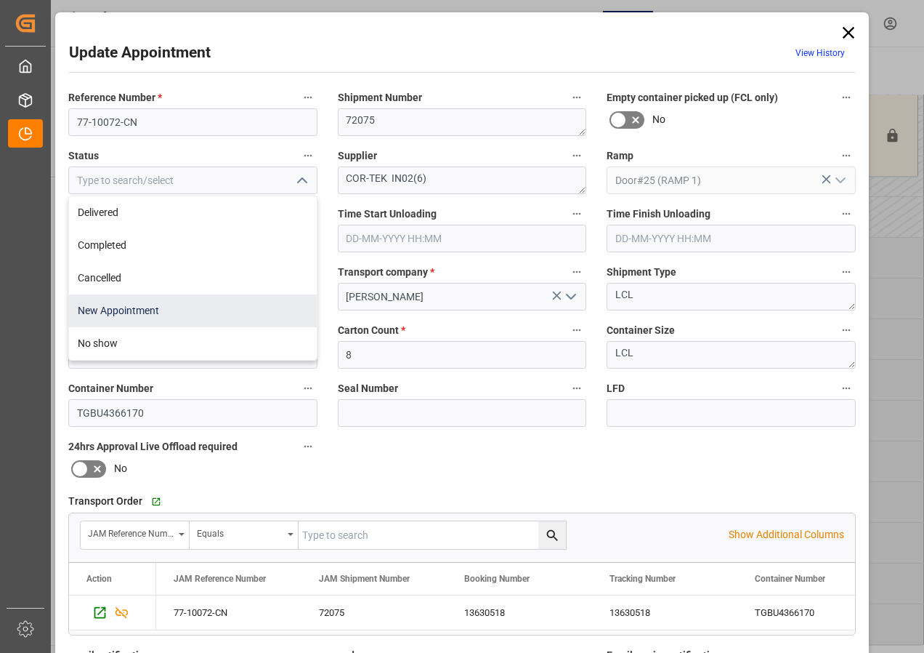
click at [112, 310] on div "New Appointment" at bounding box center [193, 310] width 248 height 33
type input "New Appointment"
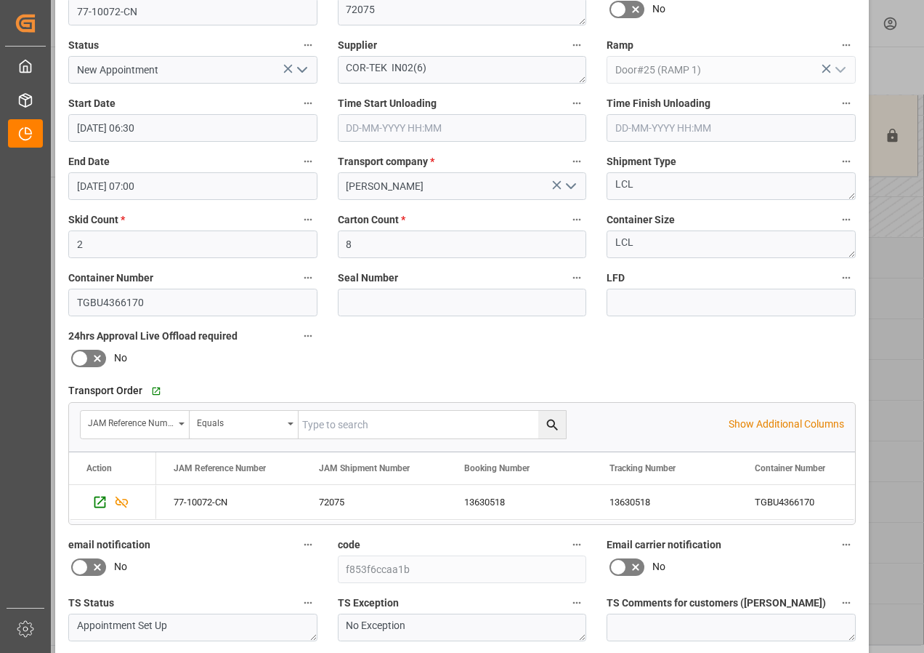
scroll to position [218, 0]
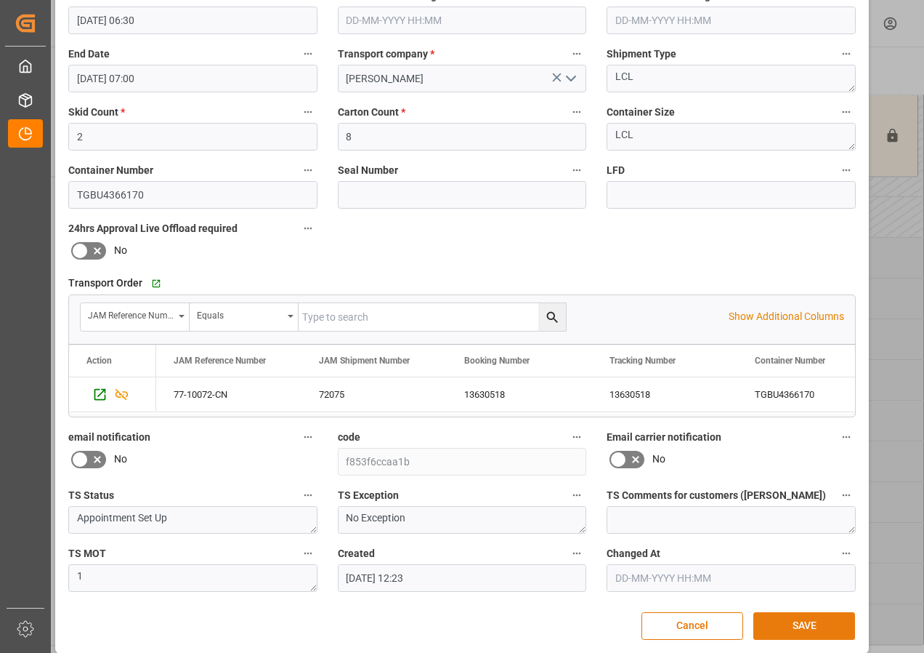
click at [812, 631] on button "SAVE" at bounding box center [805, 626] width 102 height 28
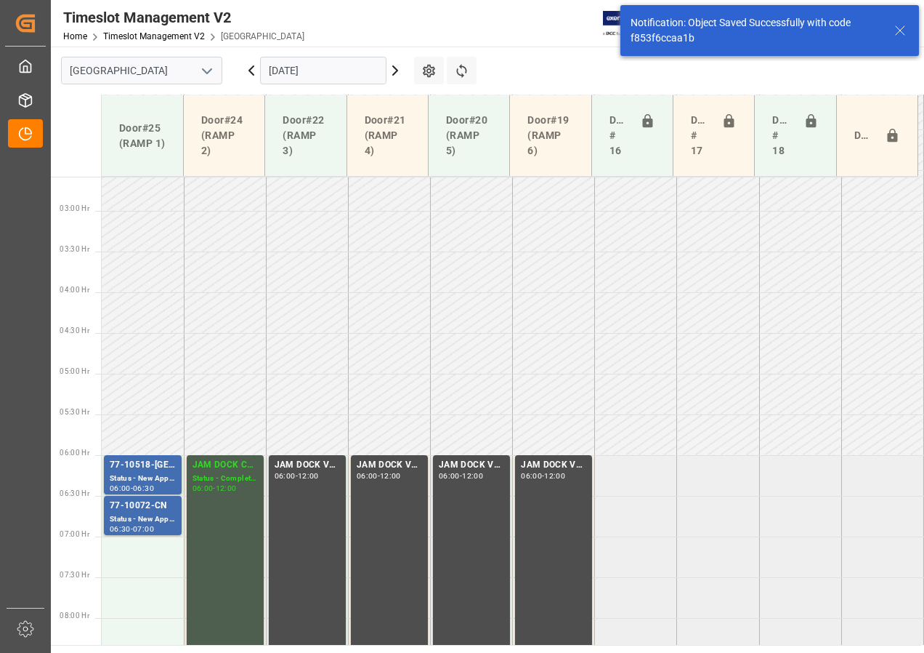
scroll to position [428, 0]
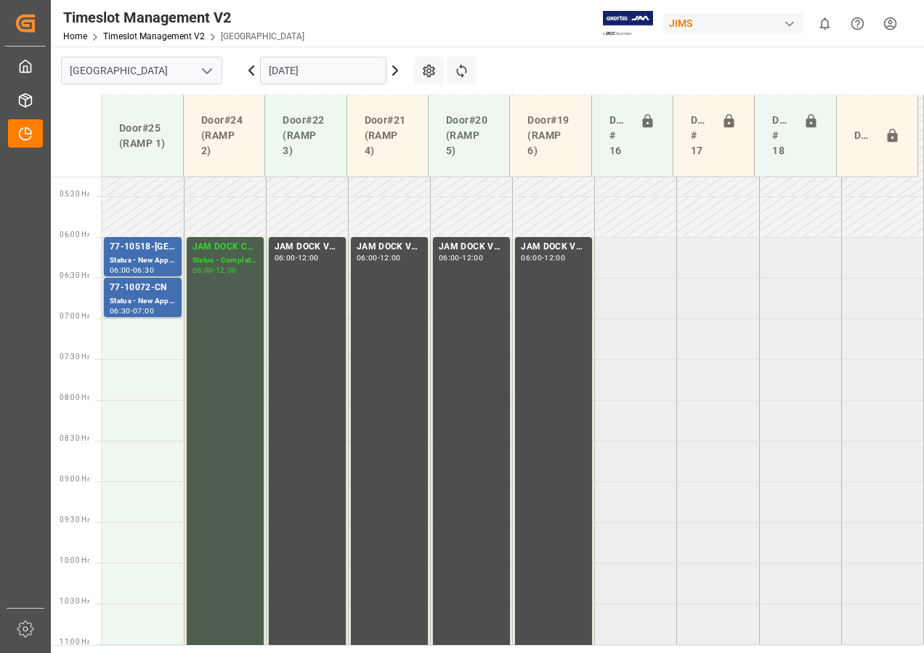
click at [395, 71] on icon at bounding box center [395, 70] width 17 height 17
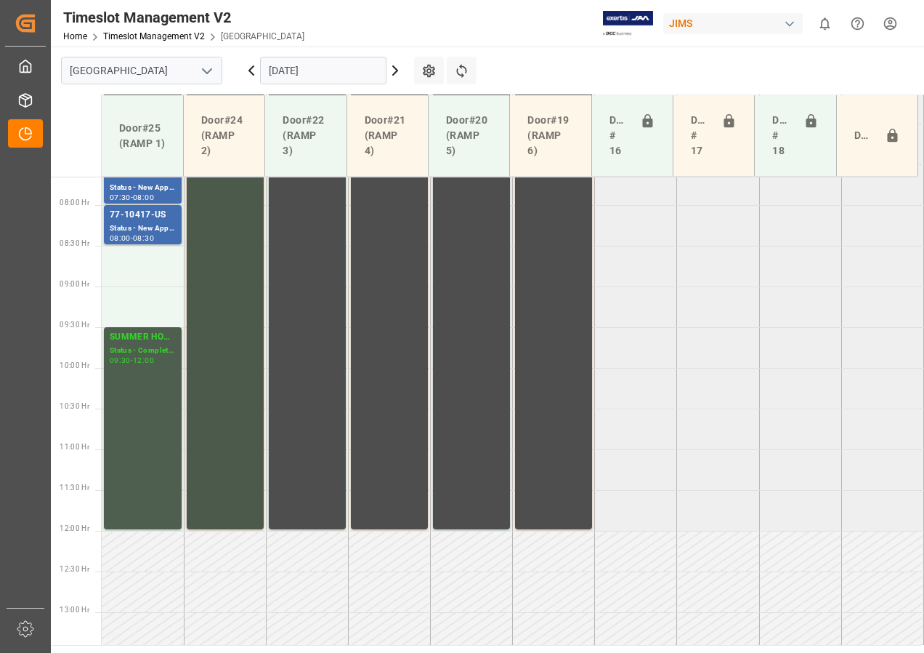
scroll to position [527, 0]
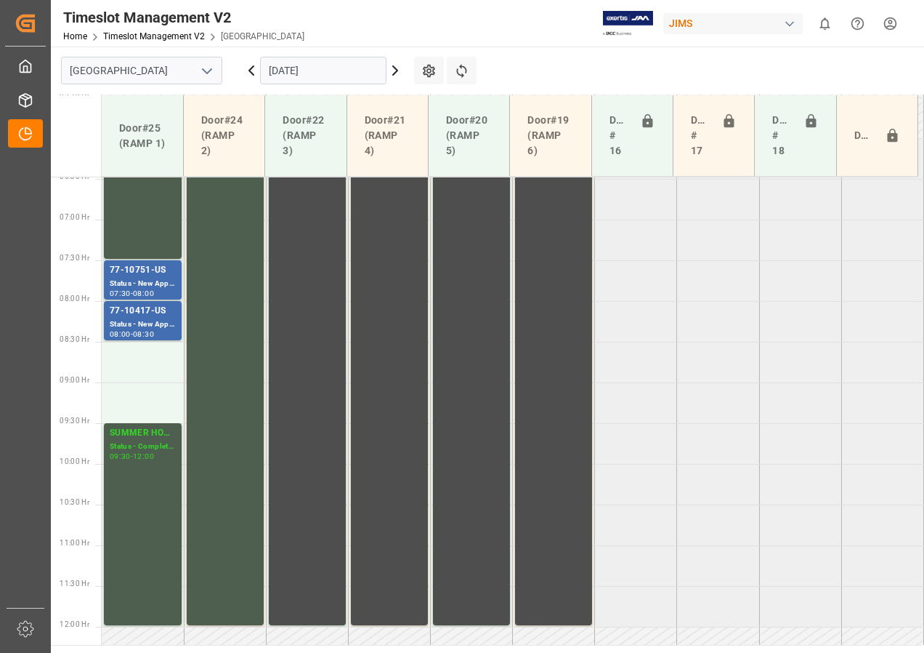
click at [295, 65] on input "[DATE]" at bounding box center [323, 71] width 126 height 28
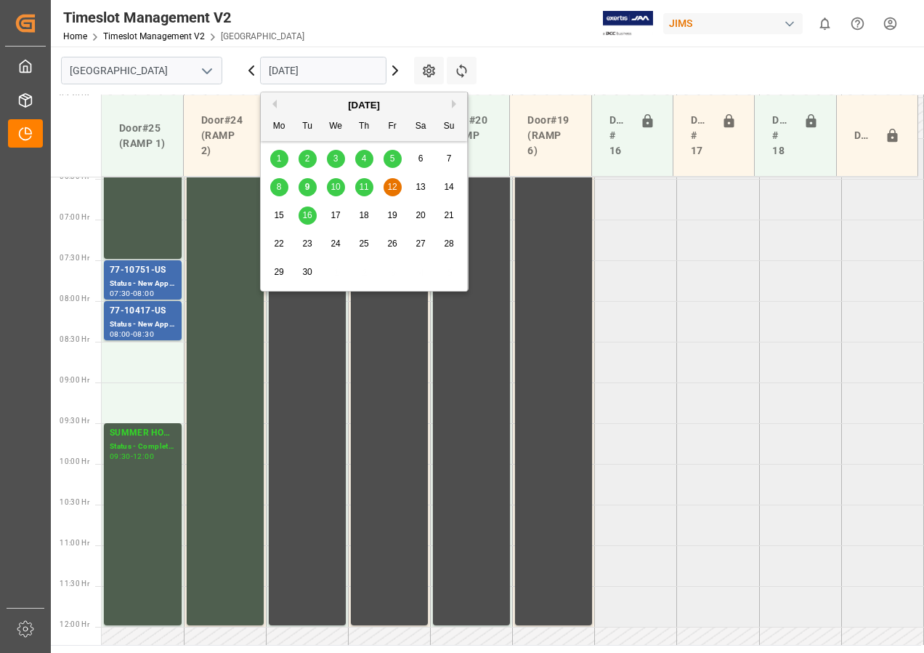
click at [305, 186] on span "9" at bounding box center [307, 187] width 5 height 10
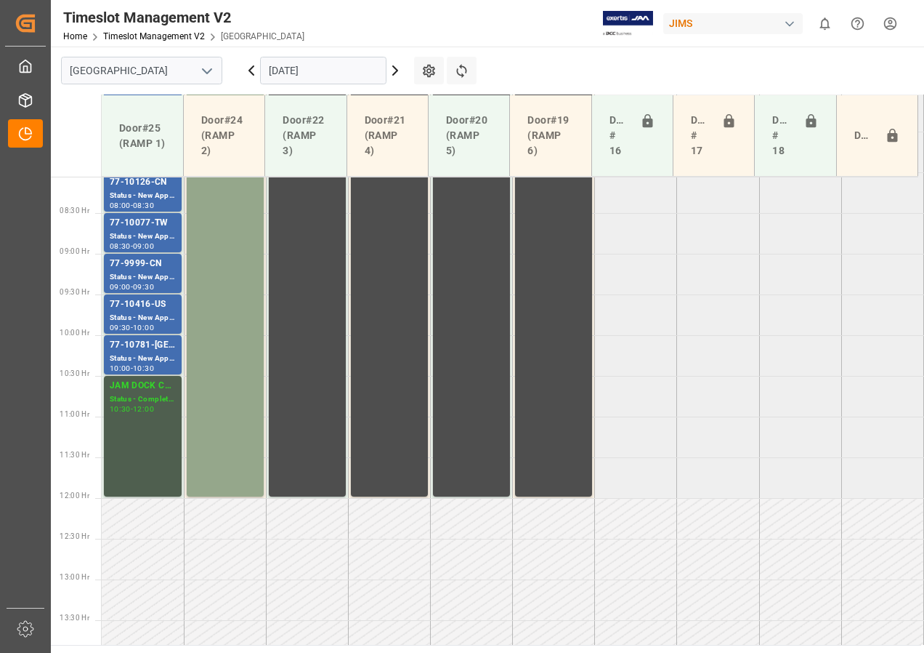
scroll to position [672, 0]
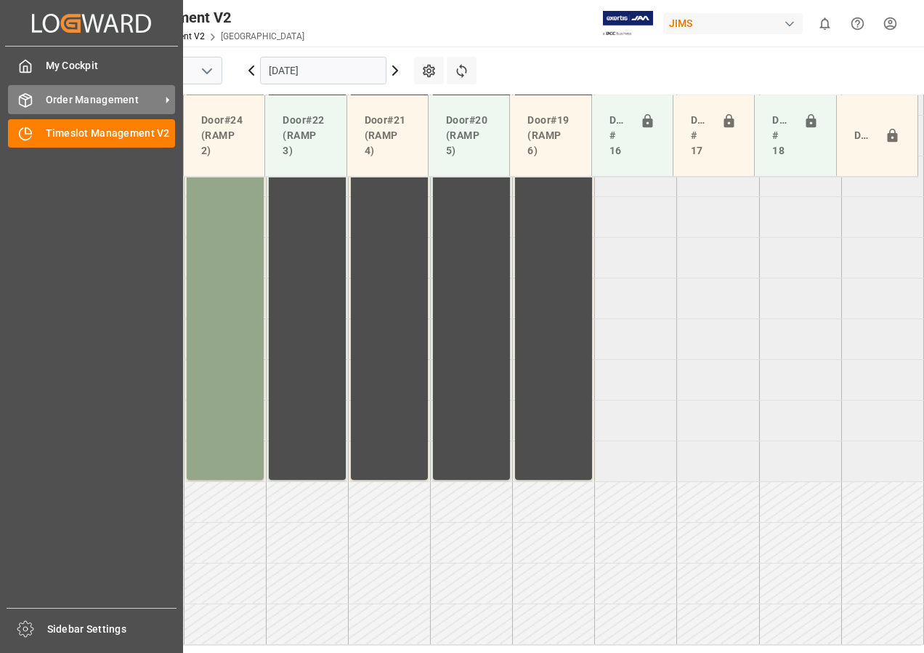
click at [80, 98] on span "Order Management" at bounding box center [103, 99] width 115 height 15
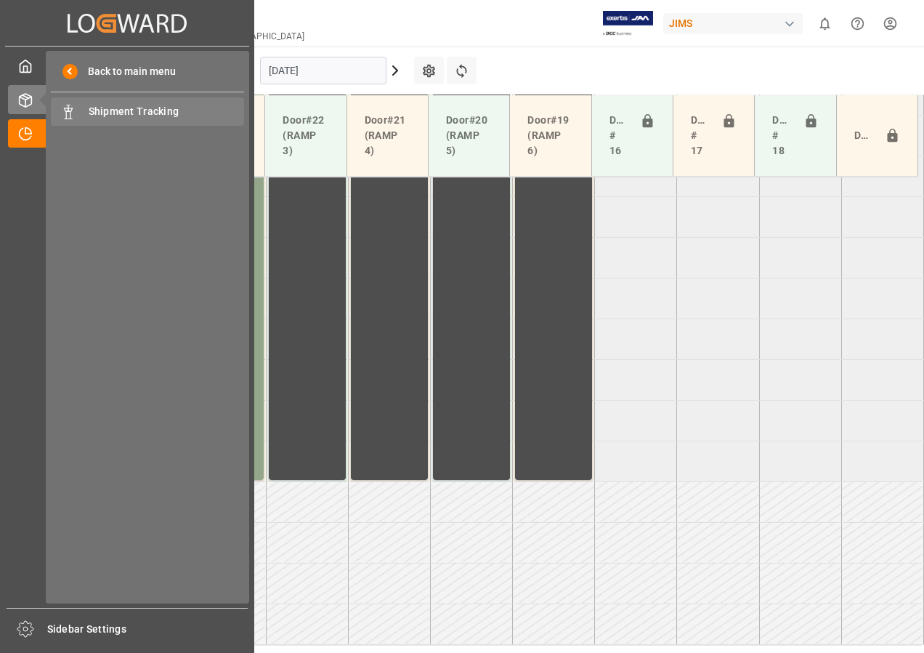
click at [109, 113] on span "Shipment Tracking" at bounding box center [167, 111] width 156 height 15
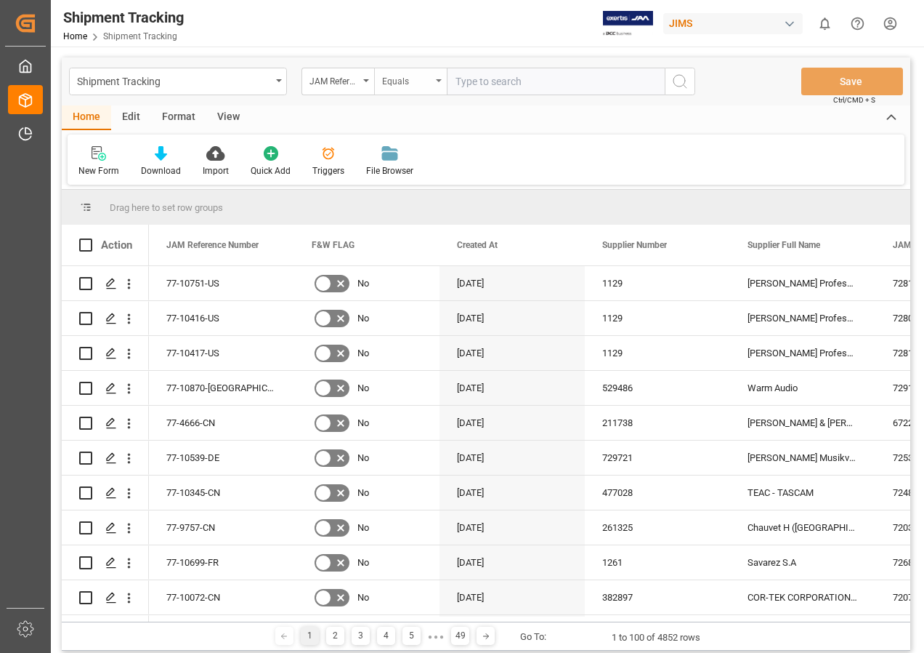
click at [435, 78] on div "Equals" at bounding box center [410, 82] width 73 height 28
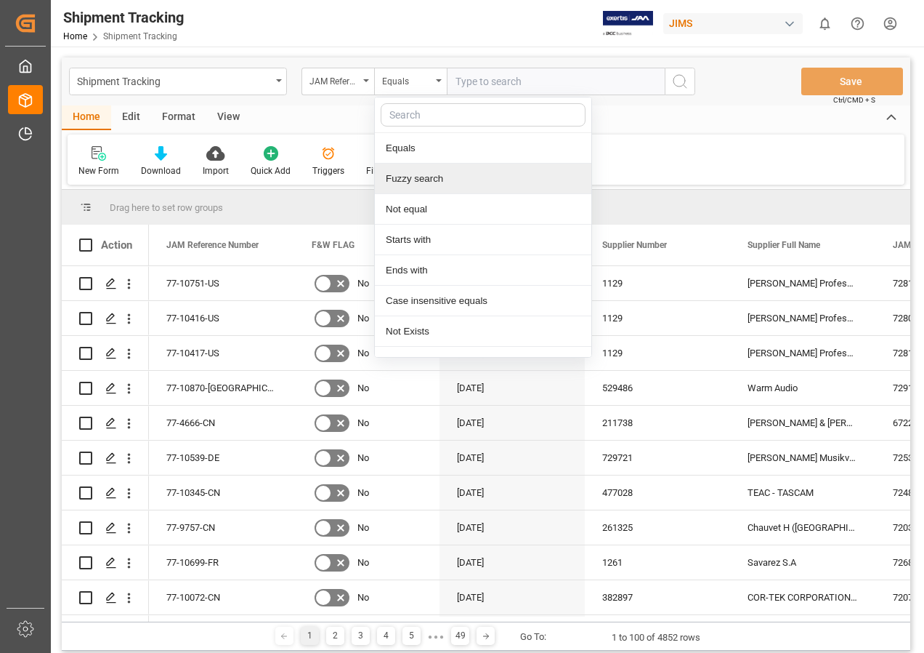
drag, startPoint x: 407, startPoint y: 179, endPoint x: 438, endPoint y: 102, distance: 83.1
click at [410, 174] on div "Fuzzy search" at bounding box center [483, 178] width 217 height 31
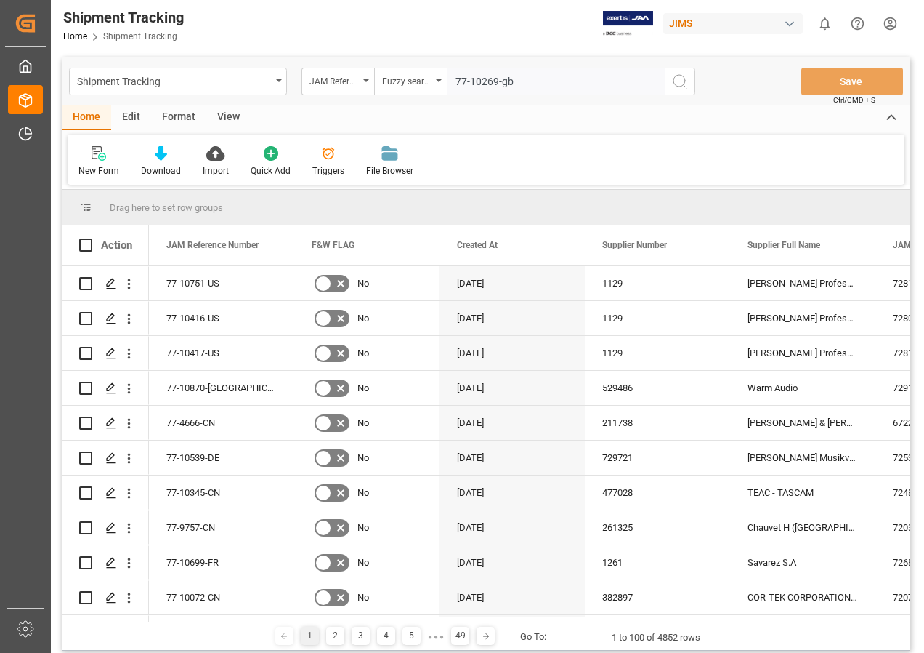
type input "77-10269-gb"
click at [687, 80] on icon "search button" at bounding box center [679, 81] width 17 height 17
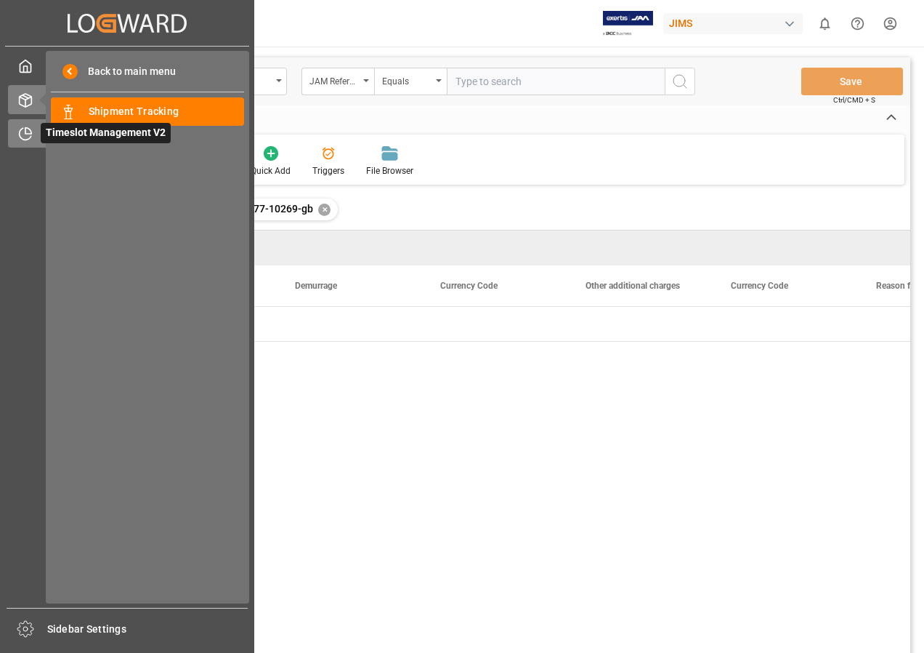
click at [71, 134] on span "Timeslot Management V2" at bounding box center [106, 133] width 130 height 20
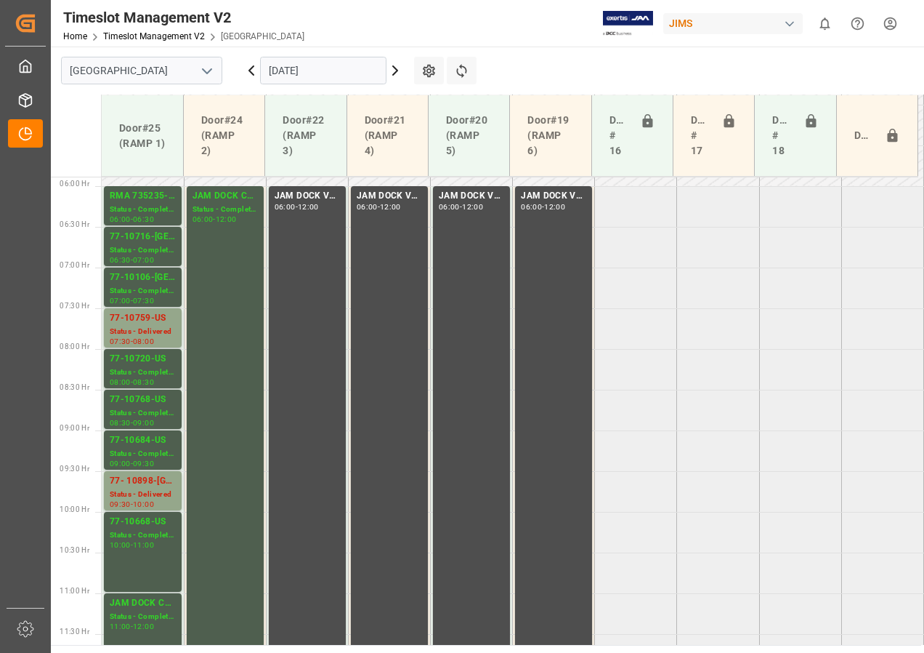
scroll to position [454, 0]
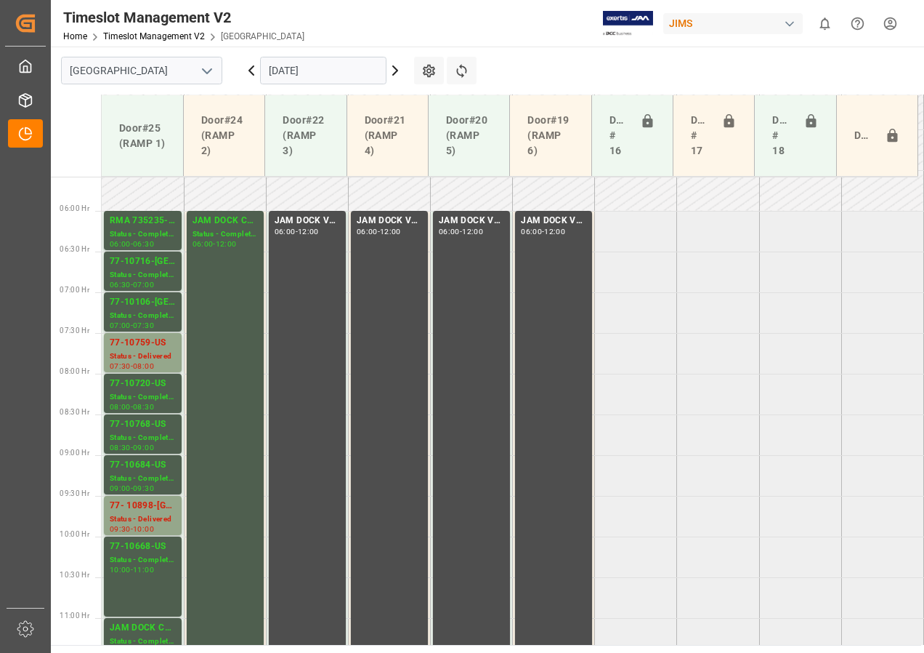
click at [392, 70] on icon at bounding box center [395, 70] width 17 height 17
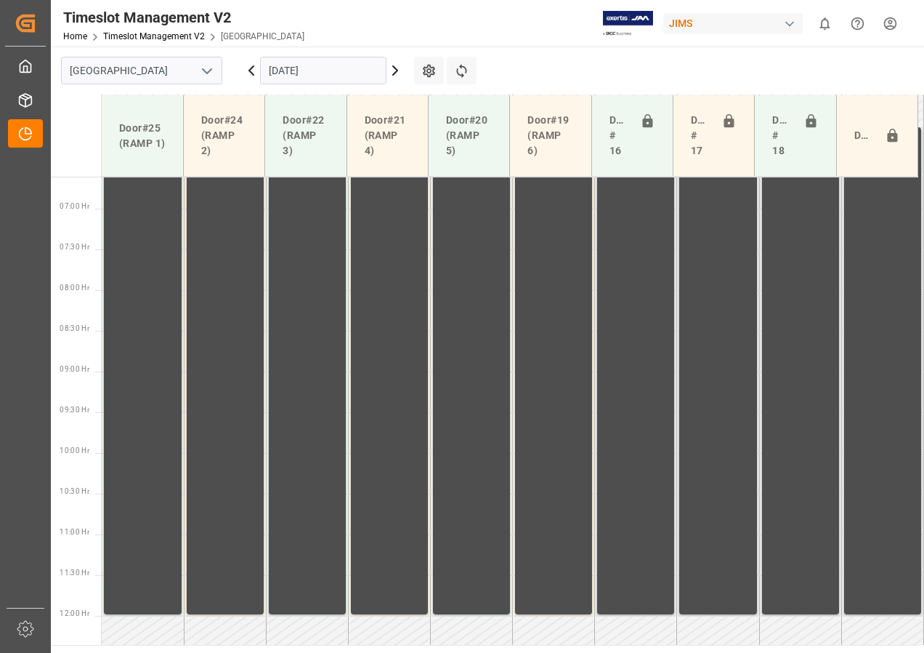
scroll to position [672, 0]
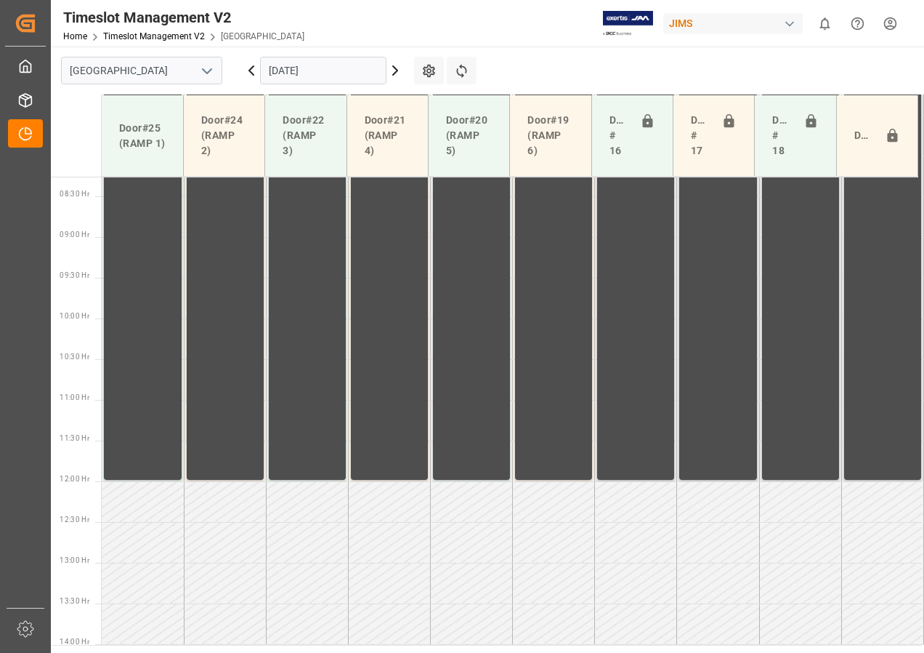
click at [314, 76] on input "[DATE]" at bounding box center [323, 71] width 126 height 28
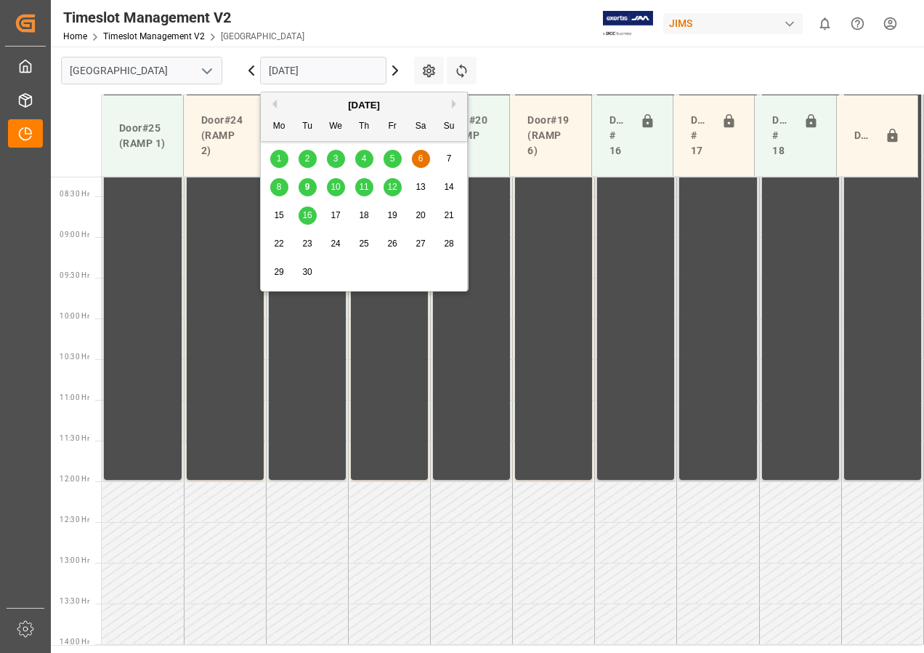
click at [307, 187] on span "9" at bounding box center [307, 187] width 5 height 10
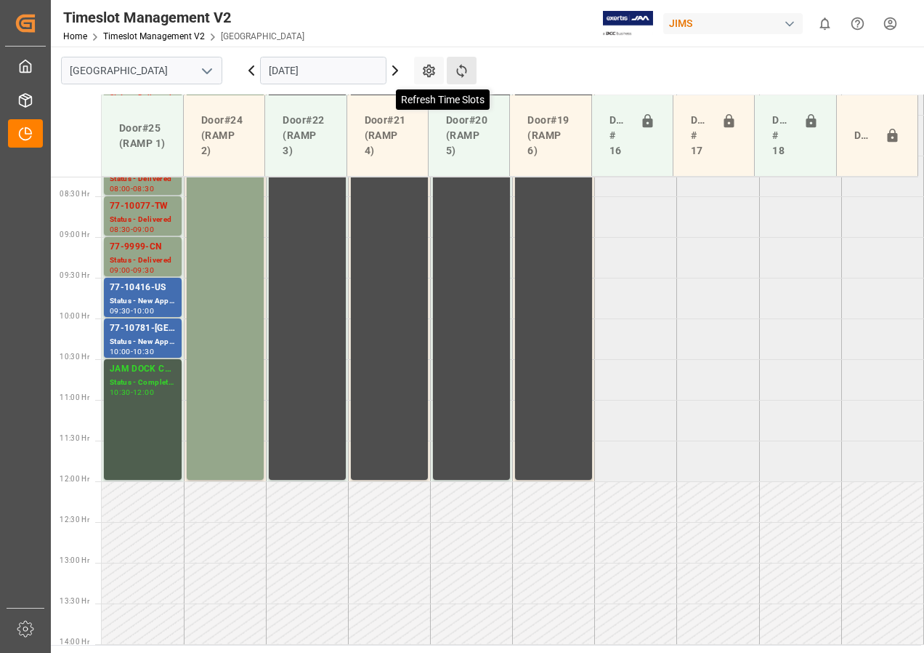
click at [459, 69] on icon at bounding box center [461, 70] width 15 height 15
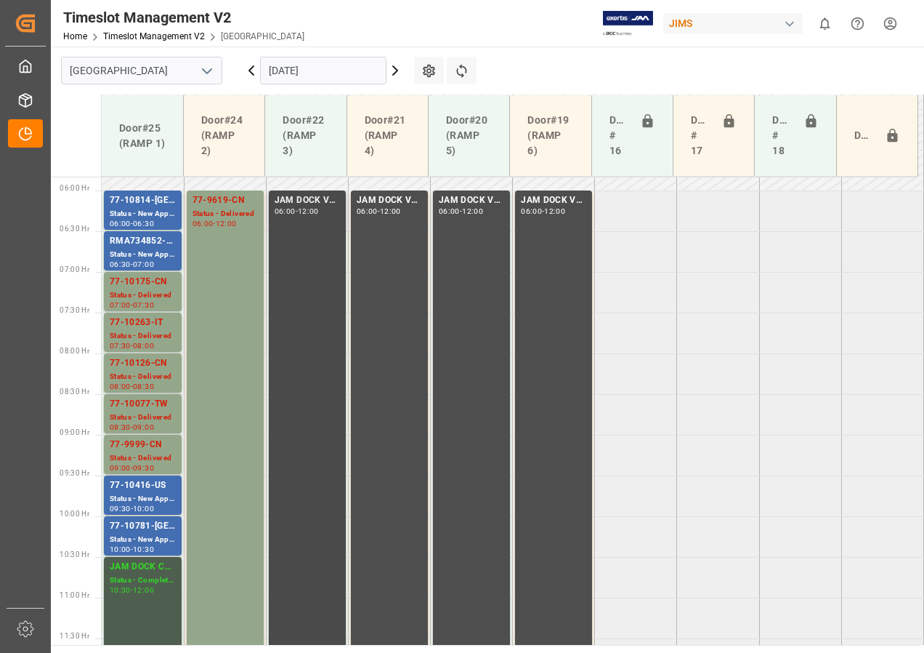
scroll to position [475, 0]
click at [132, 530] on div "77-10781-[GEOGRAPHIC_DATA]" at bounding box center [143, 525] width 66 height 15
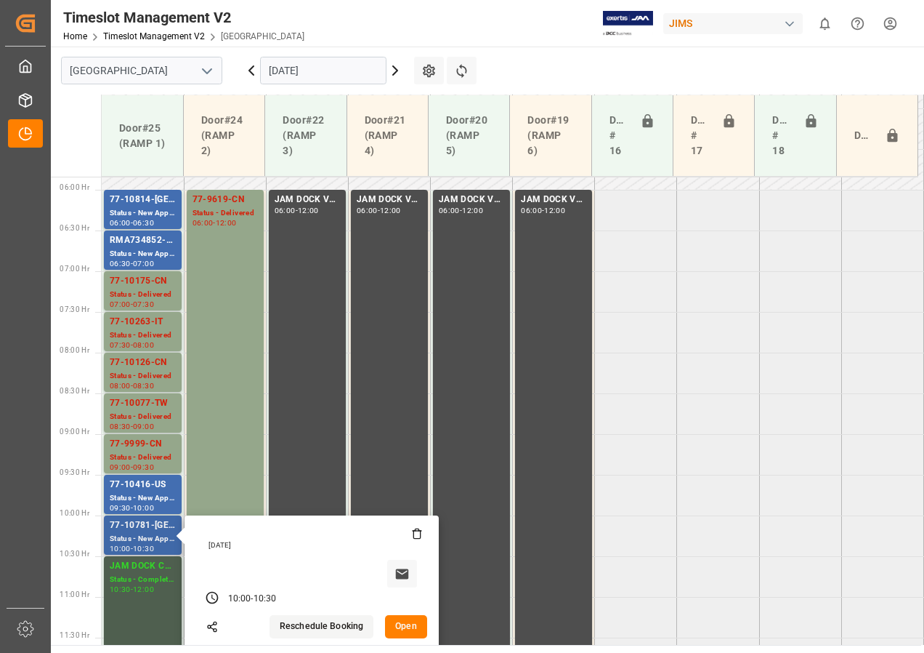
scroll to position [621, 0]
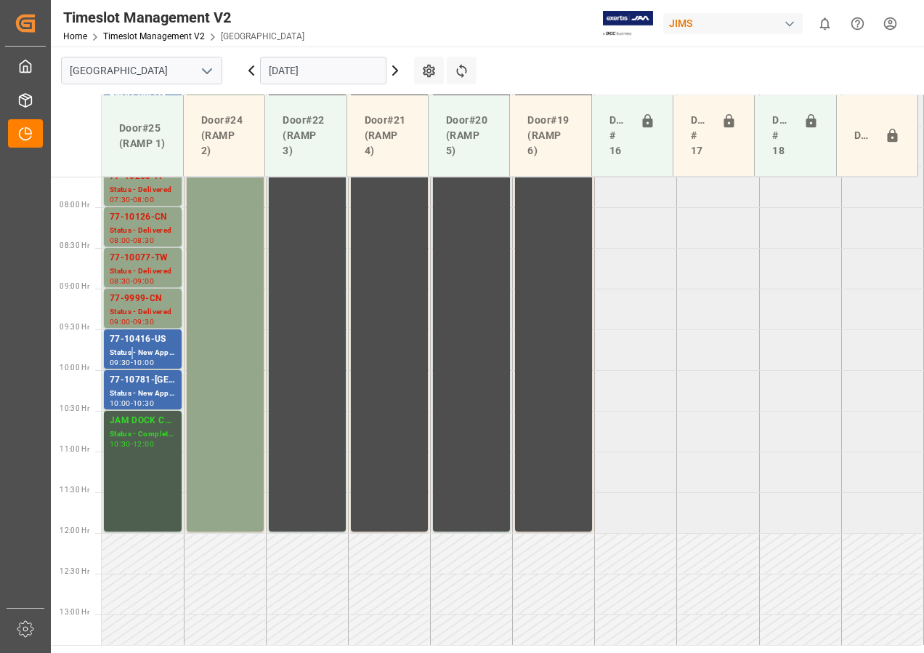
click at [131, 353] on div "Status - New Appointment" at bounding box center [143, 353] width 66 height 12
click at [126, 300] on div "77-9999-CN" at bounding box center [143, 298] width 66 height 15
click at [137, 272] on div "Status - Delivered" at bounding box center [143, 271] width 66 height 12
click at [152, 231] on div "Status - Delivered" at bounding box center [143, 231] width 66 height 12
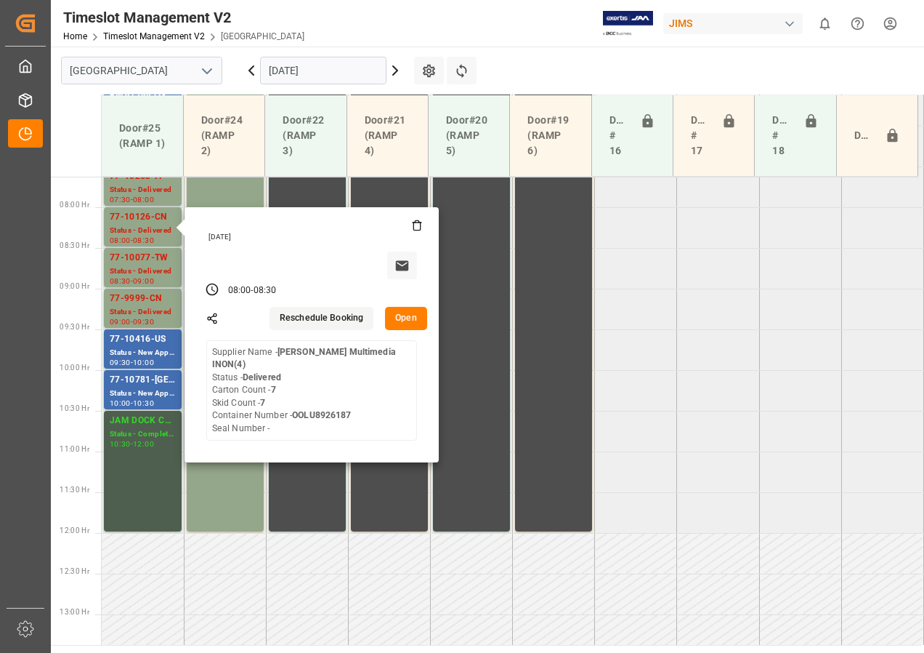
scroll to position [475, 0]
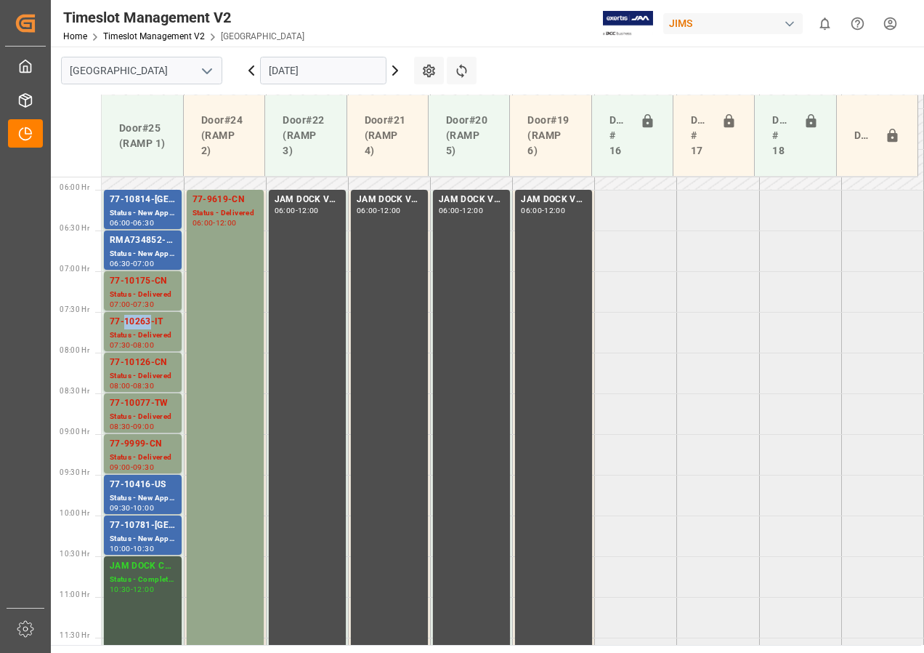
click at [142, 326] on div "77-10263-IT" at bounding box center [143, 322] width 66 height 15
click at [132, 291] on div "Status - Delivered" at bounding box center [143, 294] width 66 height 12
click at [321, 74] on input "[DATE]" at bounding box center [323, 71] width 126 height 28
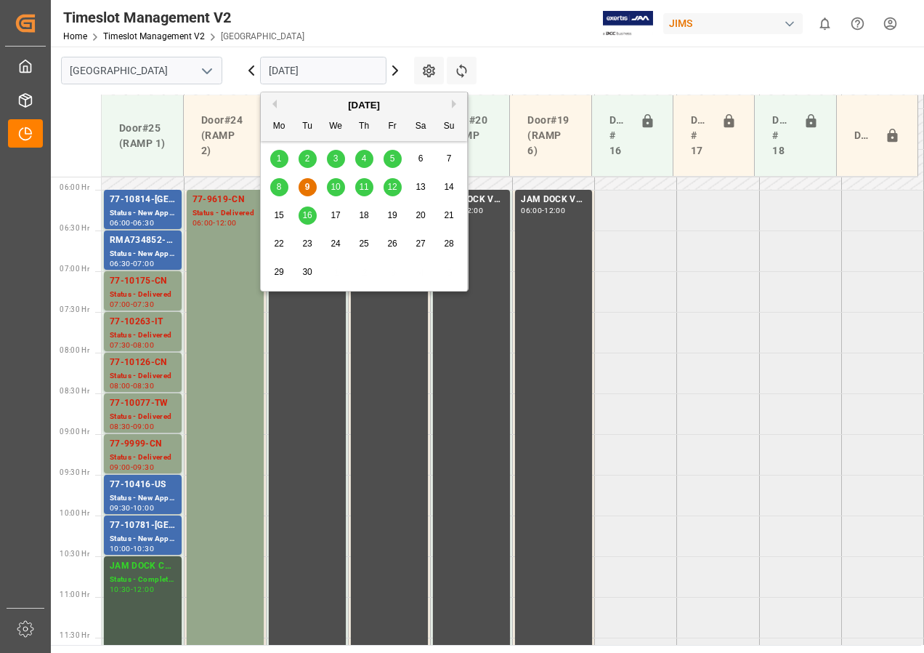
click at [335, 188] on span "10" at bounding box center [335, 187] width 9 height 10
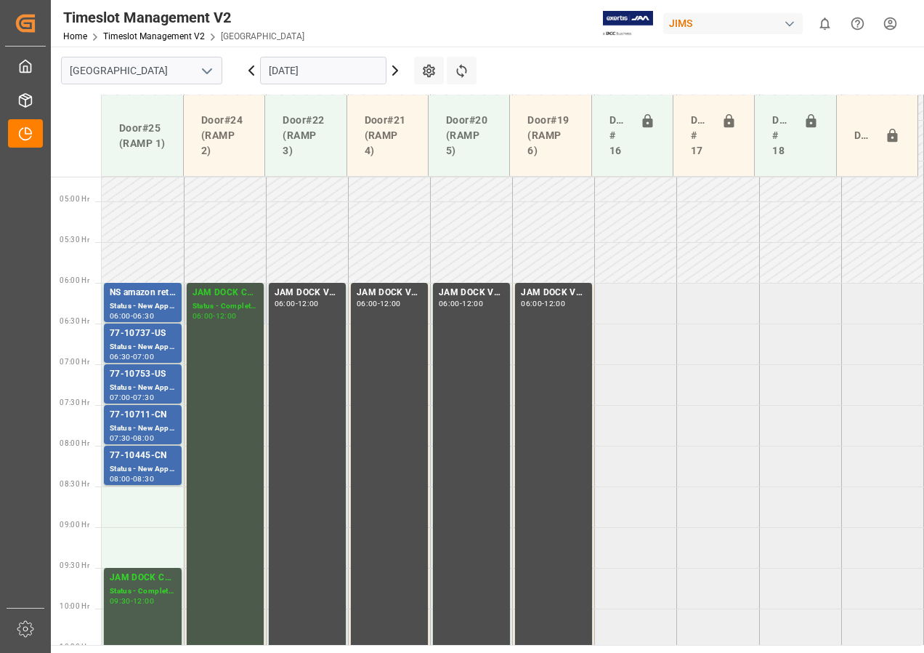
scroll to position [381, 0]
click at [139, 468] on div "Status - New Appointment" at bounding box center [143, 470] width 66 height 12
click at [131, 424] on div "Status - New Appointment" at bounding box center [143, 429] width 66 height 12
click at [142, 384] on div "Status - New Appointment" at bounding box center [143, 388] width 66 height 12
click at [145, 347] on div "Status - New Appointment" at bounding box center [143, 348] width 66 height 12
